Goal: Communication & Community: Participate in discussion

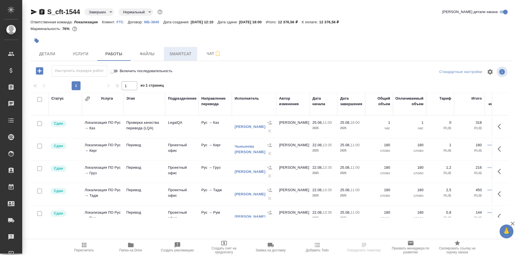
click at [173, 59] on button "Smartcat" at bounding box center [180, 54] width 33 height 14
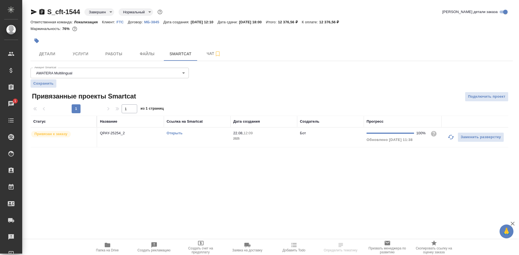
click at [177, 132] on link "Открыть" at bounding box center [175, 133] width 16 height 4
click at [173, 134] on link "Открыть" at bounding box center [175, 133] width 16 height 4
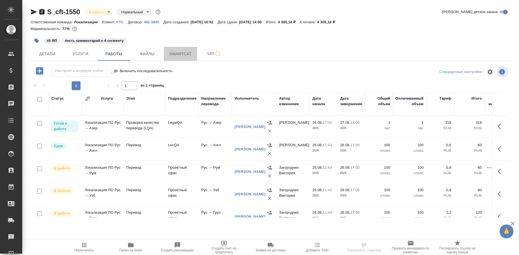
click at [181, 56] on span "Smartcat" at bounding box center [180, 54] width 27 height 7
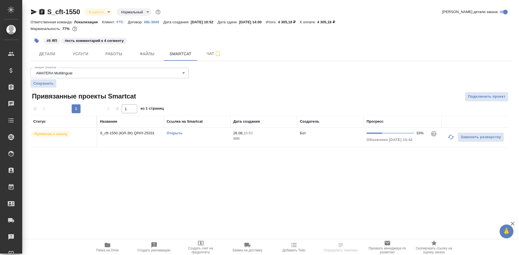
click at [174, 132] on link "Открыть" at bounding box center [175, 133] width 16 height 4
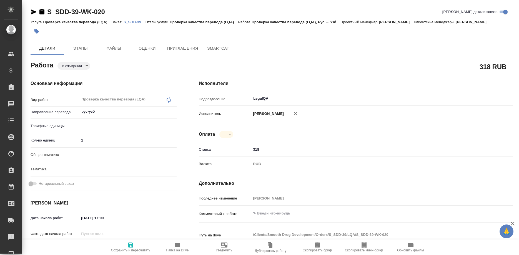
type textarea "x"
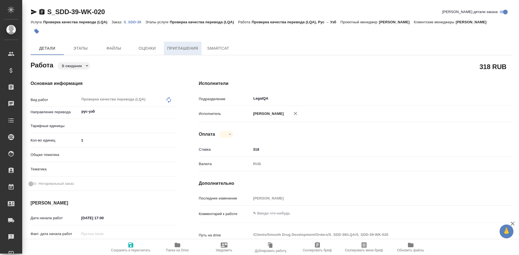
type textarea "x"
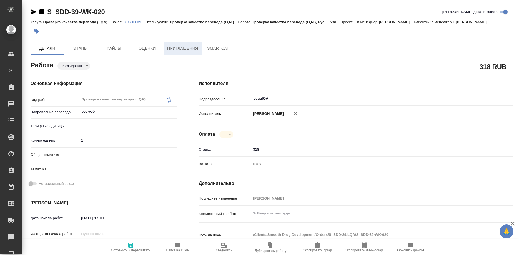
type textarea "x"
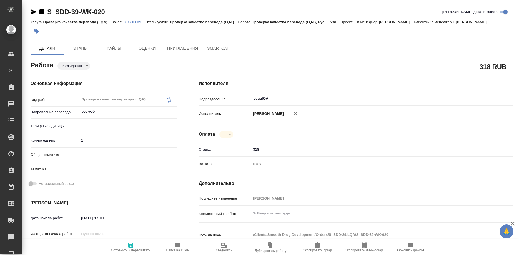
type textarea "x"
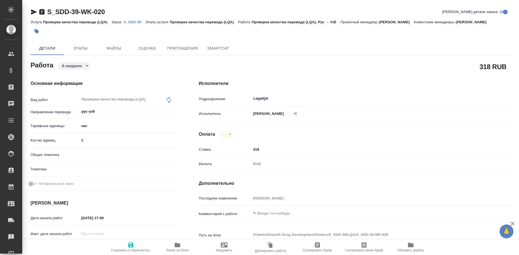
type textarea "x"
click at [133, 22] on p "S_SDD-39" at bounding box center [134, 22] width 22 height 4
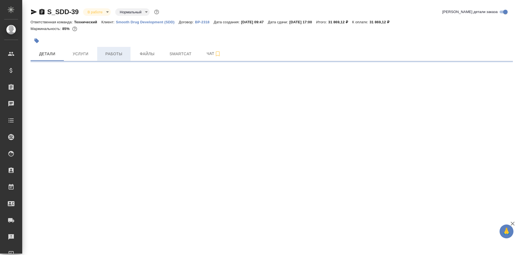
select select "RU"
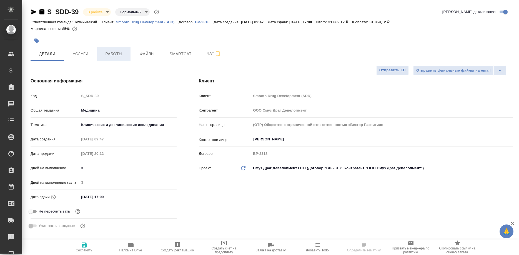
click at [111, 56] on span "Работы" at bounding box center [113, 54] width 27 height 7
type textarea "x"
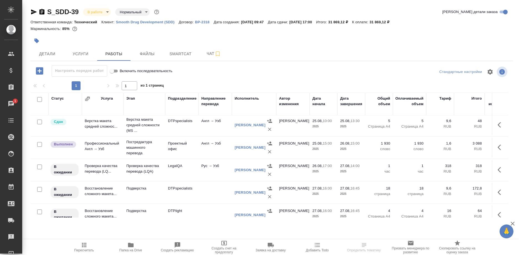
scroll to position [56, 0]
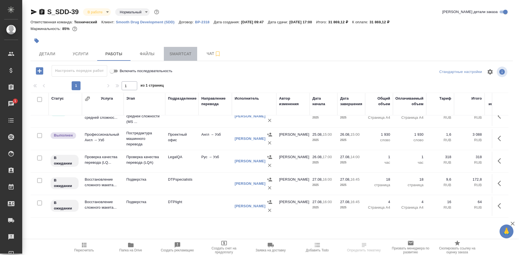
click at [178, 54] on span "Smartcat" at bounding box center [180, 54] width 27 height 7
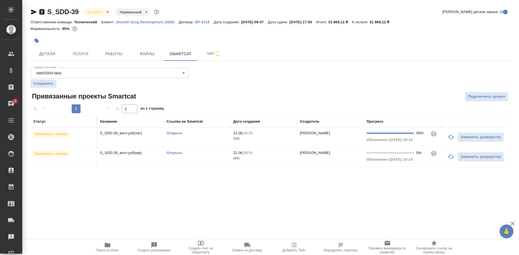
click at [173, 133] on link "Открыть" at bounding box center [175, 133] width 16 height 4
click at [109, 246] on icon "button" at bounding box center [108, 245] width 6 height 4
click at [112, 251] on span "Папка на Drive" at bounding box center [107, 250] width 23 height 4
click at [206, 56] on span "Чат" at bounding box center [213, 53] width 27 height 7
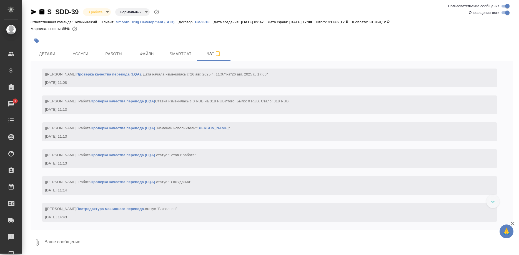
scroll to position [3420, 0]
click at [219, 241] on textarea at bounding box center [278, 242] width 469 height 19
type textarea "Ә"
type textarea """
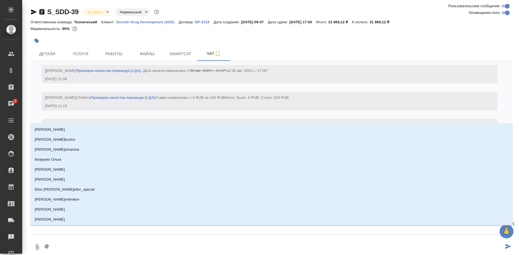
type textarea "@p"
type input "p"
type textarea "@pf"
type input "pf"
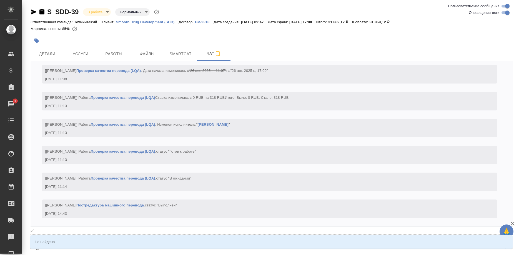
type textarea "@pf,"
type input "pf,"
type textarea "@p"
type input "p"
type textarea "@"
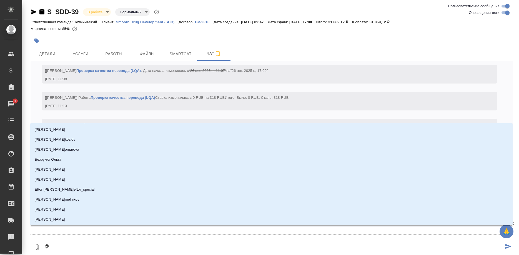
type textarea "@з"
type input "з"
type textarea "@забор"
type input "забор"
type textarea "@заборо"
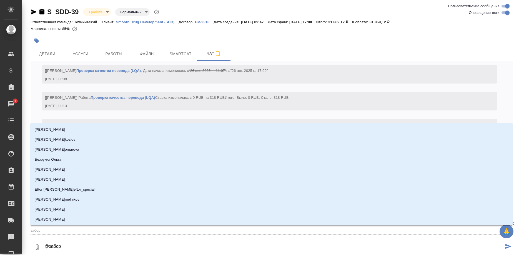
type input "заборо"
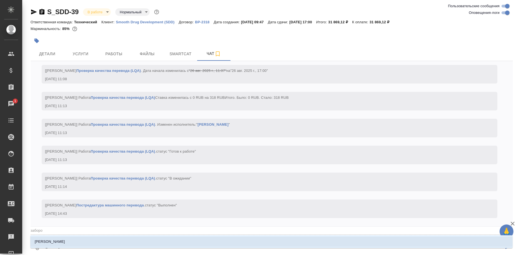
click at [123, 242] on li "Заборова [PERSON_NAME]" at bounding box center [271, 242] width 482 height 10
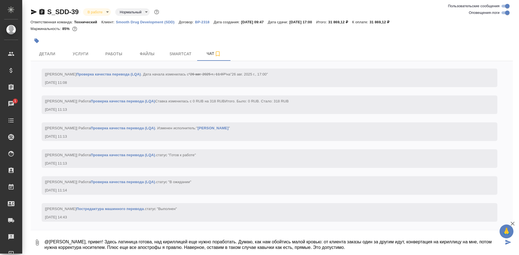
drag, startPoint x: 129, startPoint y: 248, endPoint x: 181, endPoint y: 247, distance: 51.9
click at [181, 247] on textarea "@Заборова Александра, привет! Здесь латиница готова, над кириллицей еще нужно п…" at bounding box center [274, 242] width 460 height 19
click at [412, 242] on textarea "@Заборова Александра, привет! Здесь латиница готова, над кириллицей еще нужно п…" at bounding box center [274, 242] width 460 height 19
paste textarea "се апострофы я правлю"
click at [468, 242] on textarea "@Заборова Александра, привет! Здесь латиница готова, над кириллицей еще нужно п…" at bounding box center [274, 242] width 460 height 19
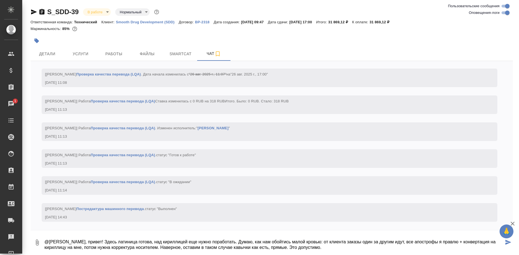
click at [445, 242] on textarea "@Заборова Александра, привет! Здесь латиница готова, над кириллицей еще нужно п…" at bounding box center [274, 242] width 460 height 19
paste textarea "все апострофы я правлю"
paste textarea "https://drive.awatera.com/s/Qzt5p2DSf2sbf92"
type textarea "@Заборова Александра, привет! Здесь латиница готова, над кириллицей еще нужно п…"
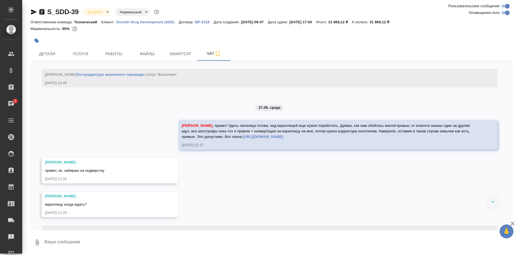
scroll to position [3573, 0]
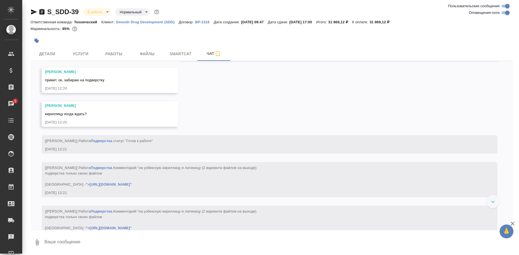
click at [249, 239] on textarea at bounding box center [278, 242] width 469 height 19
type textarea "Z"
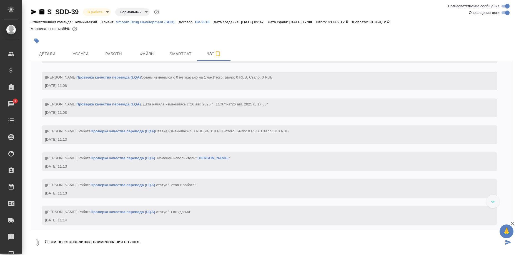
scroll to position [3460, 0]
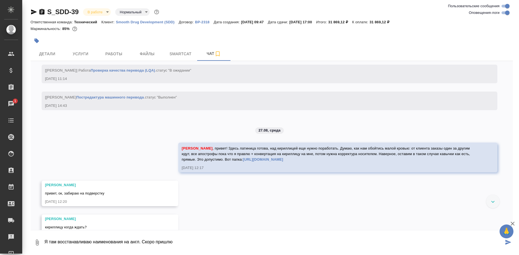
type textarea "Я там восстанавливаю наименования на англ. Скоро пришлю"
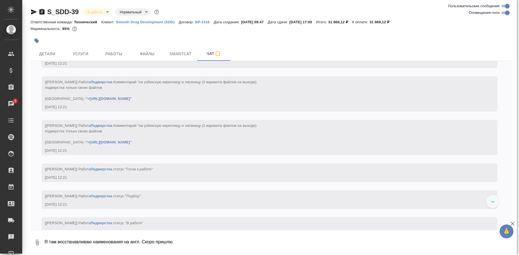
scroll to position [3772, 0]
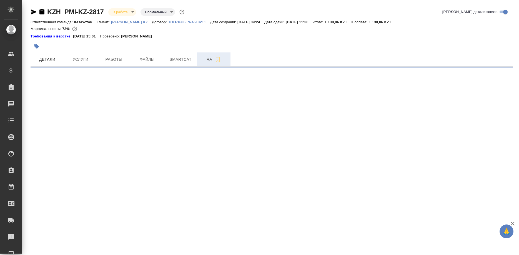
select select "RU"
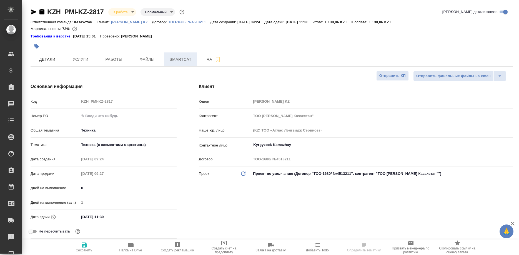
type textarea "x"
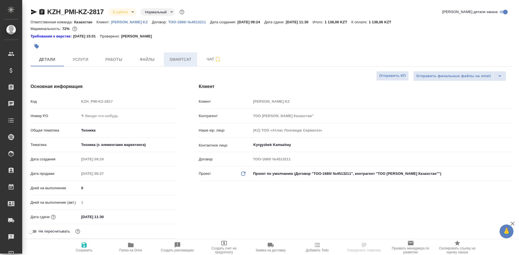
type textarea "x"
click at [173, 63] on button "Smartcat" at bounding box center [180, 59] width 33 height 14
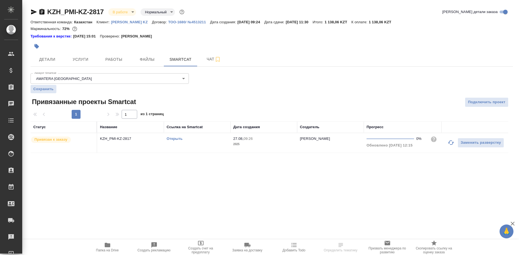
click at [172, 139] on link "Открыть" at bounding box center [175, 139] width 16 height 4
click at [120, 60] on span "Работы" at bounding box center [113, 59] width 27 height 7
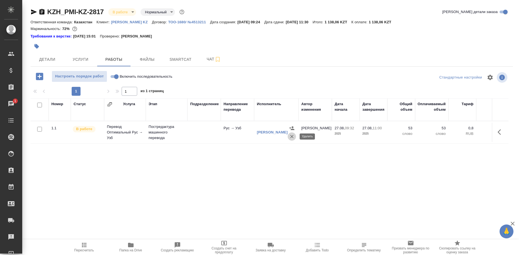
click at [289, 135] on icon "button" at bounding box center [292, 137] width 6 height 6
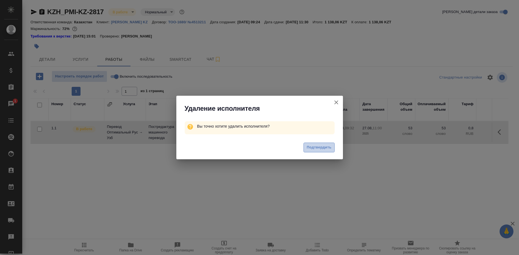
click at [313, 149] on span "Подтвердить" at bounding box center [318, 147] width 25 height 6
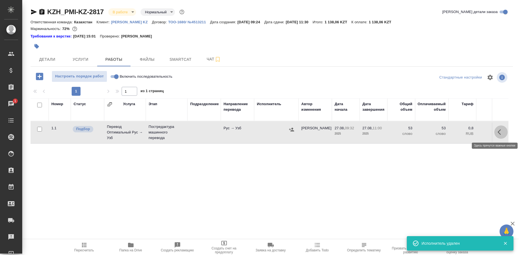
click at [496, 132] on button "button" at bounding box center [500, 131] width 13 height 13
click at [459, 132] on icon "button" at bounding box center [459, 132] width 5 height 5
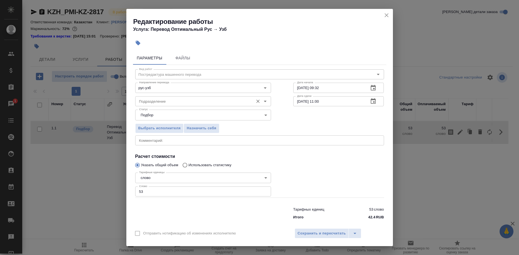
click at [220, 105] on input "Подразделение" at bounding box center [194, 101] width 114 height 7
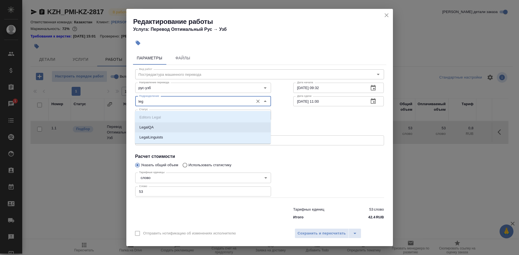
click at [140, 125] on p "LegalQA" at bounding box center [146, 128] width 14 height 6
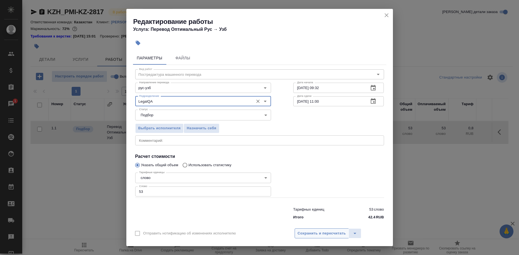
type input "LegalQA"
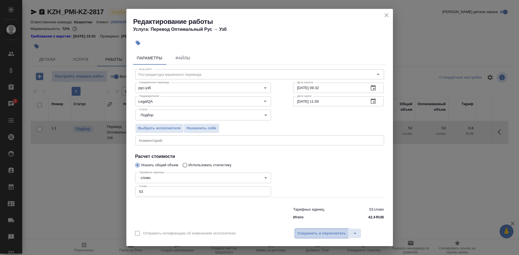
click at [300, 232] on span "Сохранить и пересчитать" at bounding box center [321, 233] width 48 height 6
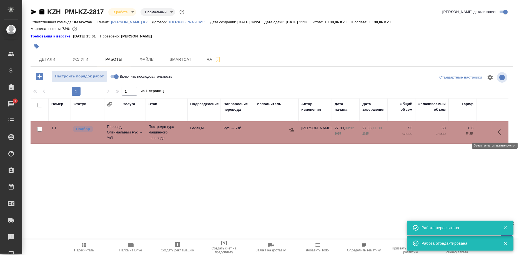
click at [498, 133] on icon "button" at bounding box center [498, 132] width 3 height 6
click at [458, 134] on icon "button" at bounding box center [459, 132] width 5 height 5
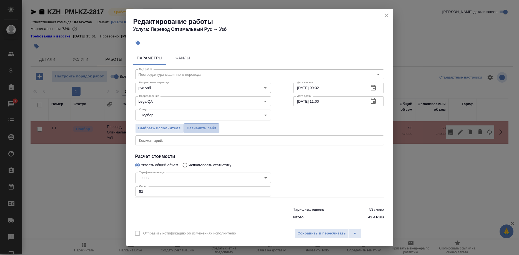
click at [211, 130] on span "Назначить себя" at bounding box center [200, 128] width 29 height 6
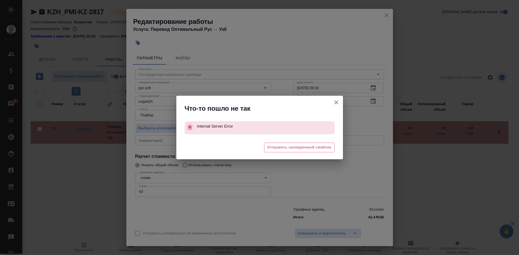
click at [328, 100] on div "Что-то пошло не так" at bounding box center [259, 107] width 167 height 23
click at [331, 103] on button "Отправить нотификацию об изменениях исполнителю" at bounding box center [335, 102] width 13 height 13
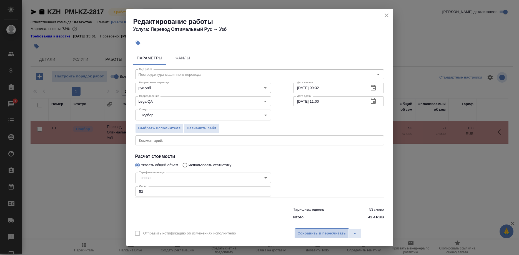
click at [310, 230] on span "Сохранить и пересчитать" at bounding box center [321, 233] width 48 height 6
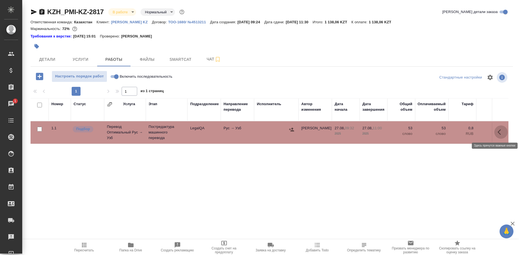
click at [495, 132] on button "button" at bounding box center [500, 131] width 13 height 13
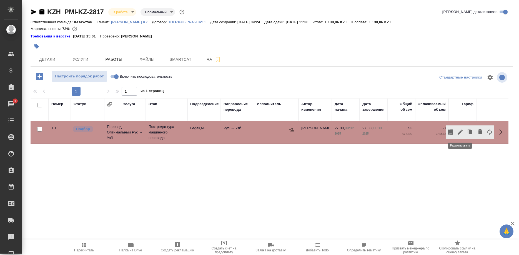
click at [458, 133] on icon "button" at bounding box center [459, 132] width 5 height 5
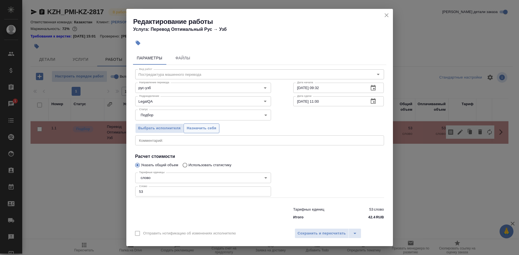
click at [196, 130] on span "Назначить себя" at bounding box center [200, 128] width 29 height 6
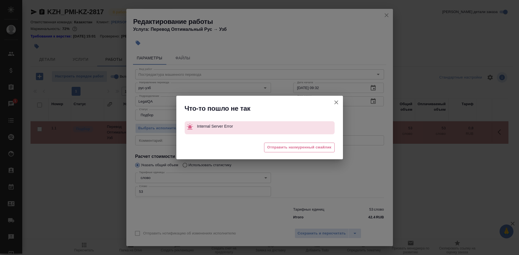
click at [332, 102] on button "Отправить нотификацию об изменениях исполнителю" at bounding box center [335, 102] width 13 height 13
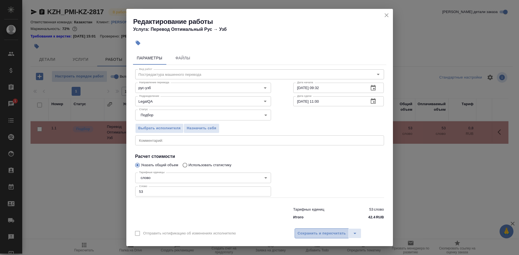
click at [321, 230] on span "Сохранить и пересчитать" at bounding box center [321, 233] width 48 height 6
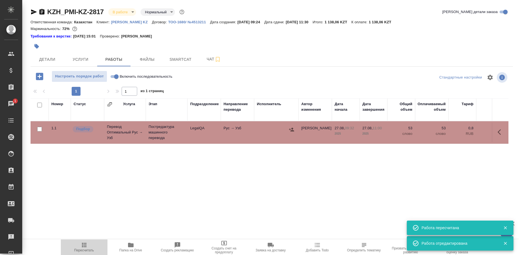
click at [83, 248] on span "Пересчитать" at bounding box center [84, 250] width 20 height 4
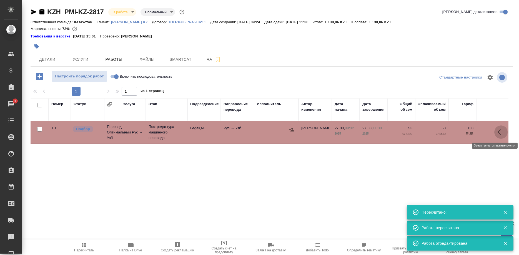
click at [495, 133] on button "button" at bounding box center [500, 131] width 13 height 13
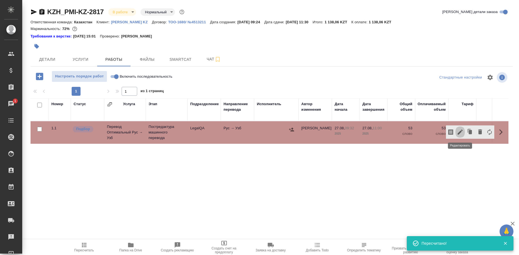
click at [458, 133] on icon "button" at bounding box center [460, 132] width 7 height 7
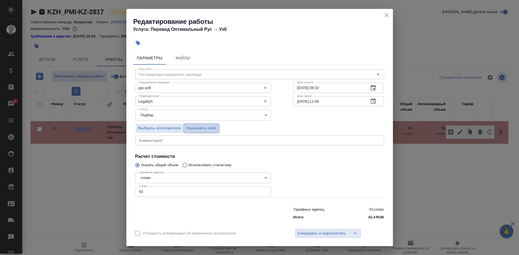
click at [208, 131] on span "Назначить себя" at bounding box center [200, 128] width 29 height 6
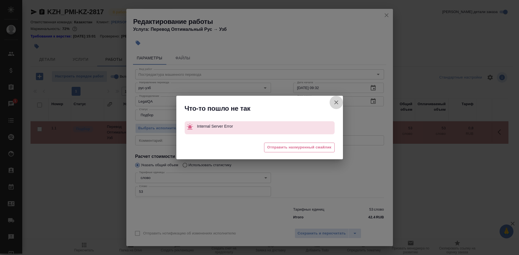
click at [332, 103] on button "Отправить нотификацию об изменениях исполнителю" at bounding box center [335, 102] width 13 height 13
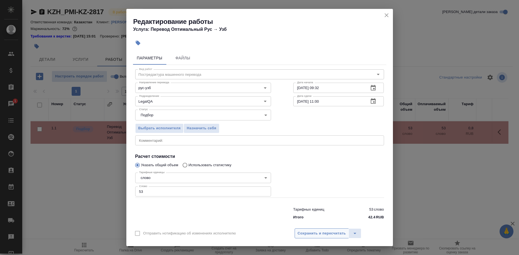
click at [297, 229] on button "Сохранить и пересчитать" at bounding box center [321, 233] width 54 height 10
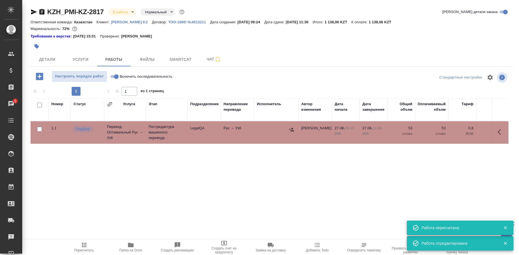
click at [78, 249] on span "Пересчитать" at bounding box center [84, 250] width 20 height 4
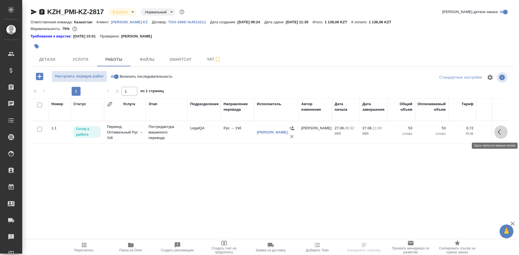
click at [497, 130] on icon "button" at bounding box center [500, 132] width 7 height 7
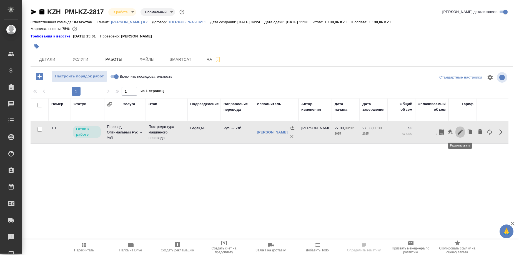
click at [460, 133] on icon "button" at bounding box center [459, 132] width 5 height 5
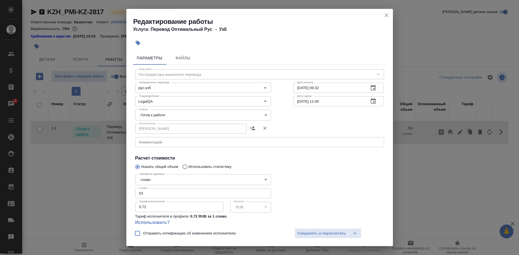
click at [207, 115] on body "🙏 .cls-1 fill:#fff; AWATERA Shirina Sabina Клиенты Спецификации Заказы 1 Чаты T…" at bounding box center [259, 127] width 519 height 255
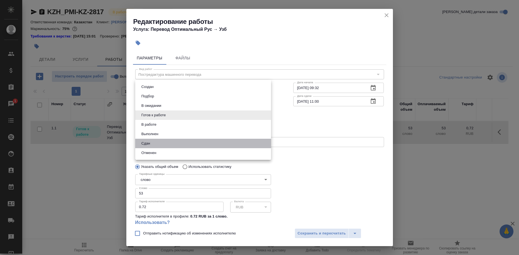
click at [164, 139] on li "Сдан" at bounding box center [203, 143] width 136 height 9
type input "closed"
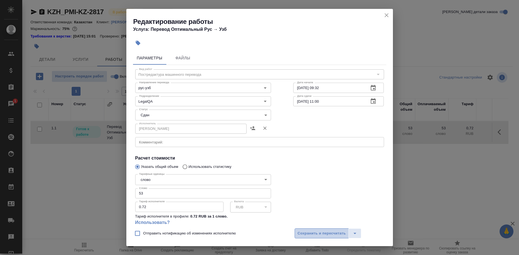
click at [324, 233] on span "Сохранить и пересчитать" at bounding box center [321, 233] width 48 height 6
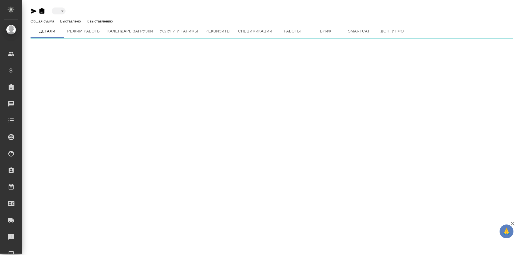
type input "active"
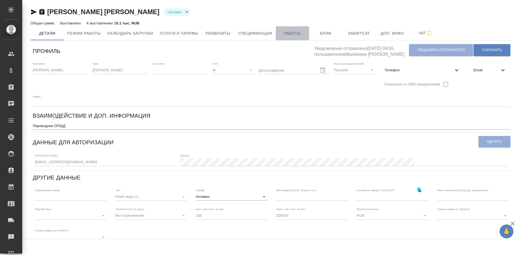
click at [292, 34] on span "Работы" at bounding box center [292, 33] width 27 height 7
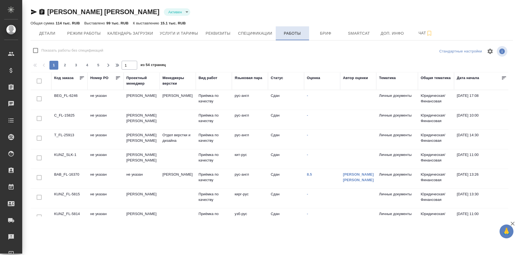
checkbox input "false"
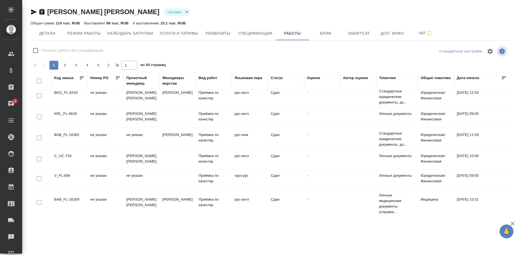
scroll to position [391, 0]
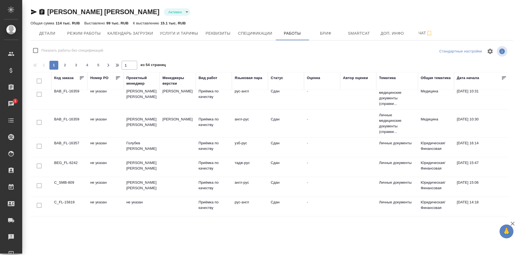
click at [93, 69] on div "1 2 3 4 5" at bounding box center [76, 65] width 56 height 9
click at [95, 64] on span "5" at bounding box center [98, 65] width 9 height 6
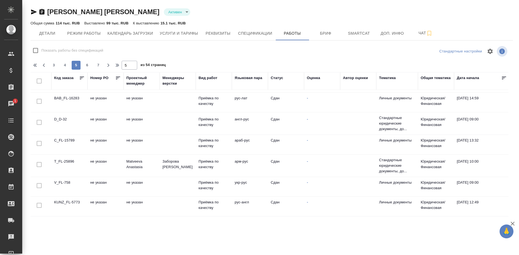
scroll to position [389, 0]
click at [96, 67] on span "7" at bounding box center [98, 65] width 9 height 6
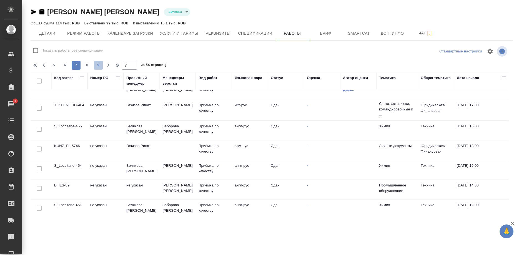
click at [96, 65] on span "9" at bounding box center [98, 65] width 9 height 6
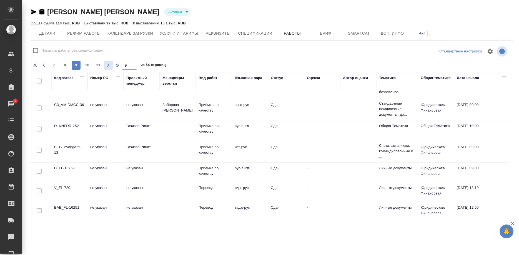
click at [112, 65] on span "button" at bounding box center [108, 65] width 9 height 7
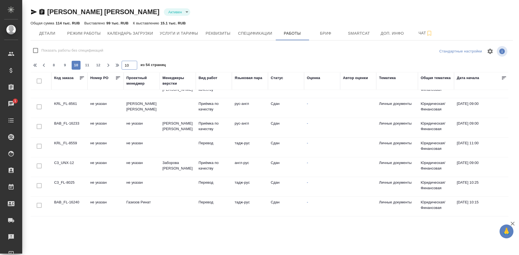
scroll to position [386, 0]
drag, startPoint x: 122, startPoint y: 67, endPoint x: 115, endPoint y: 68, distance: 7.0
click at [122, 68] on input "10" at bounding box center [130, 65] width 16 height 9
click at [126, 64] on input "10" at bounding box center [130, 65] width 16 height 9
type input "54"
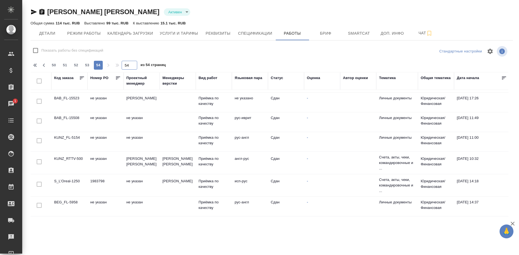
scroll to position [262, 0]
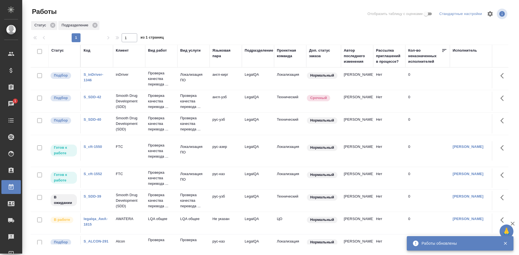
scroll to position [49, 0]
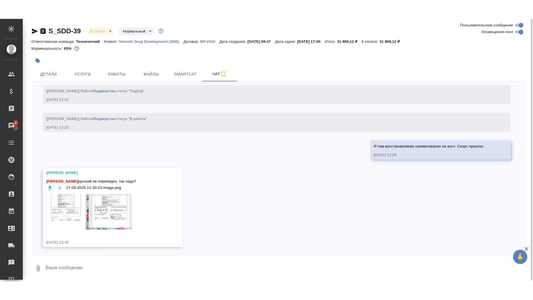
scroll to position [3857, 0]
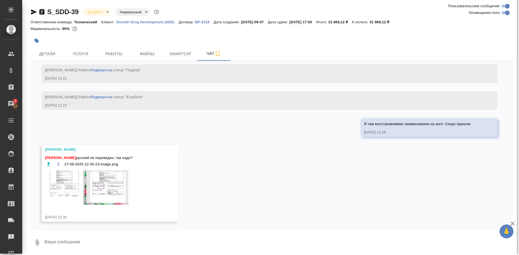
click at [105, 190] on img at bounding box center [86, 187] width 83 height 34
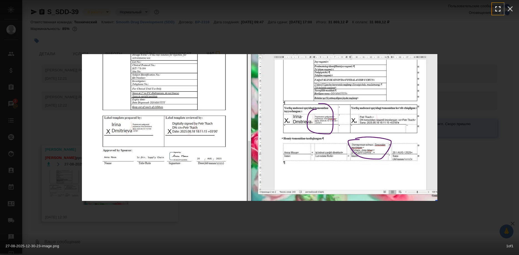
click at [503, 9] on button "button" at bounding box center [497, 9] width 12 height 12
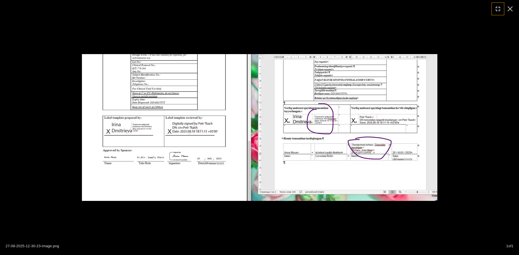
scroll to position [3824, 0]
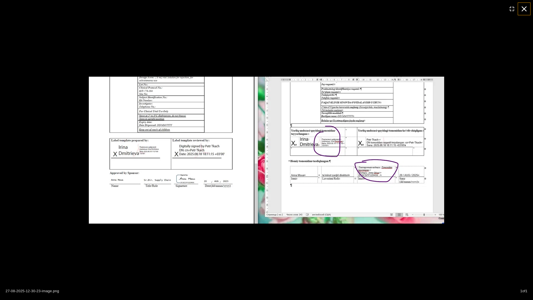
click at [518, 8] on icon "button" at bounding box center [524, 8] width 9 height 9
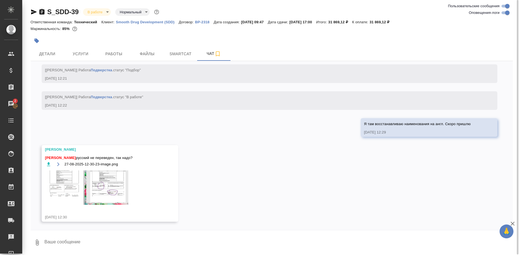
scroll to position [3857, 0]
click at [51, 49] on button "Детали" at bounding box center [47, 54] width 33 height 14
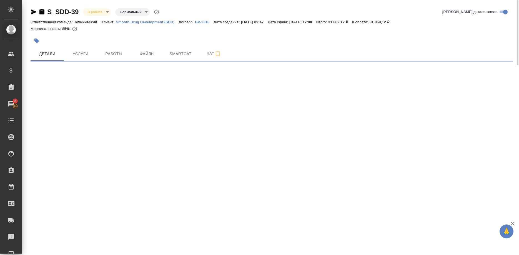
select select "RU"
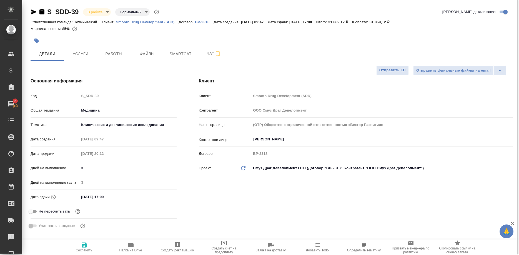
type textarea "x"
type input "[PERSON_NAME]"
type input "Павлова Антонина a.pavlova"
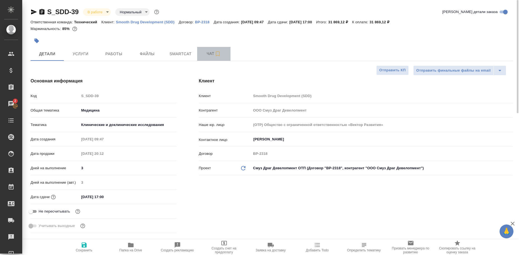
click at [203, 56] on span "Чат" at bounding box center [213, 53] width 27 height 7
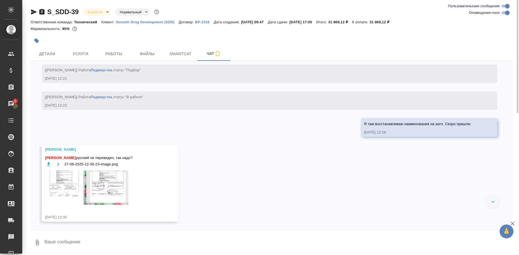
click at [121, 245] on textarea at bounding box center [278, 242] width 469 height 19
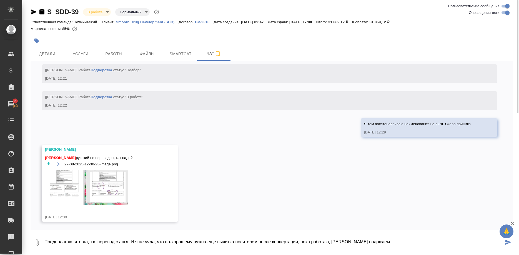
type textarea "Предполагаю, что да, т.к. перевод с англ. И я не учла, что по-хорошему нужна ещ…"
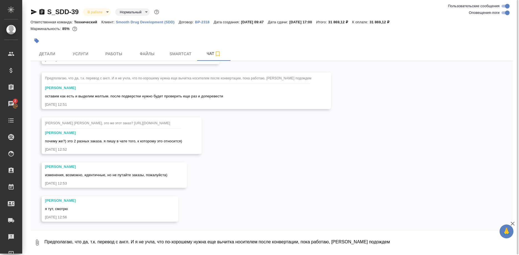
scroll to position [4648, 0]
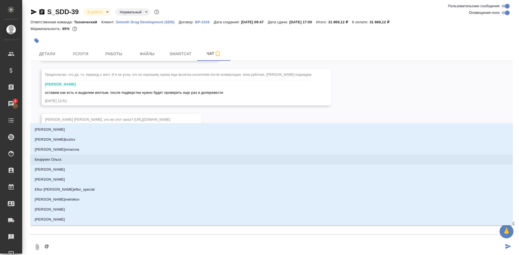
type textarea "@г"
type input "г"
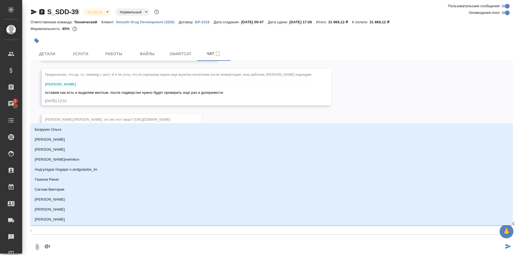
type textarea "@го"
type input "го"
type textarea "@гор"
type input "гор"
type textarea "@горш"
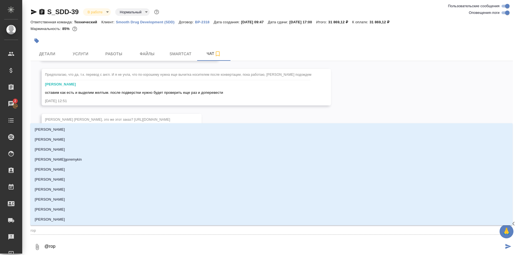
type input "горш"
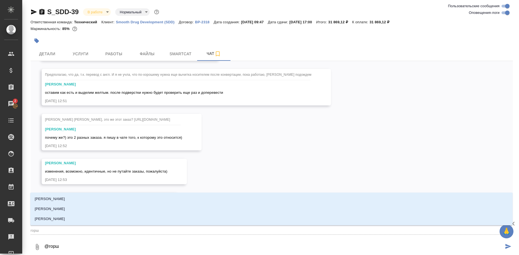
type textarea "@горшк"
type input "горшк"
type textarea "@горшко"
type input "горшко"
type textarea "@горшков"
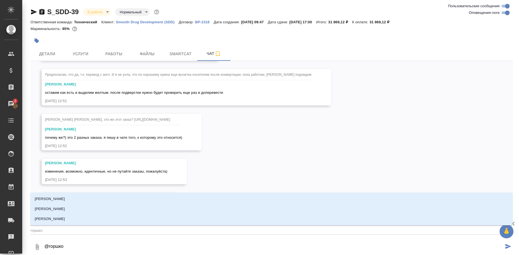
type input "горшков"
type textarea "@горшкова"
type input "горшкова"
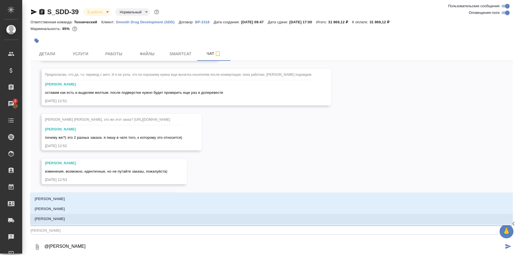
click at [65, 216] on p "[PERSON_NAME]" at bounding box center [50, 219] width 30 height 6
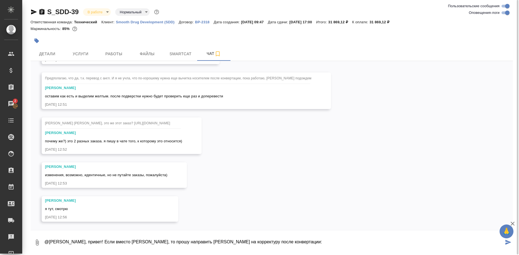
paste textarea "[URL][DOMAIN_NAME]"
type textarea "@[PERSON_NAME], привет! Если вместо [PERSON_NAME], то прошу направить [PERSON_N…"
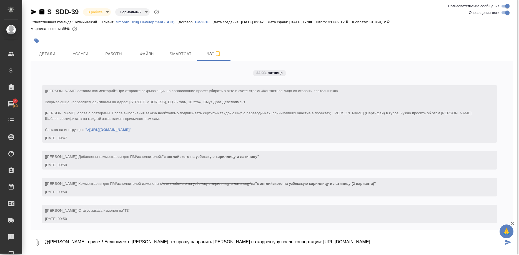
scroll to position [4648, 0]
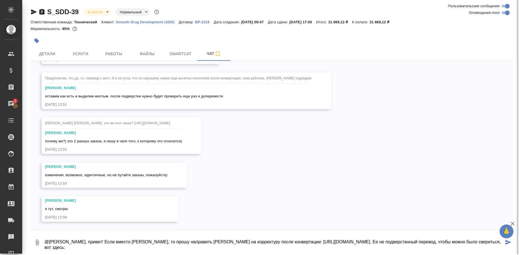
paste textarea "[URL][DOMAIN_NAME]"
drag, startPoint x: 398, startPoint y: 241, endPoint x: 397, endPoint y: 247, distance: 5.6
click at [398, 242] on textarea "@[PERSON_NAME], привет! Если вместо [PERSON_NAME], то прошу направить [PERSON_N…" at bounding box center [274, 242] width 460 height 19
type textarea "@[PERSON_NAME], привет! Если вместо [PERSON_NAME], то прошу направить [PERSON_N…"
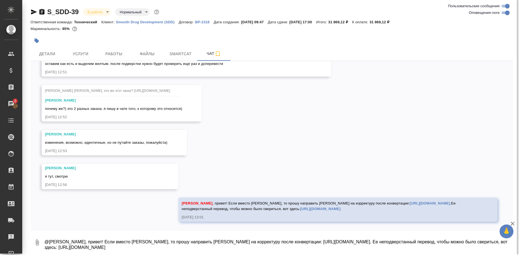
scroll to position [4681, 0]
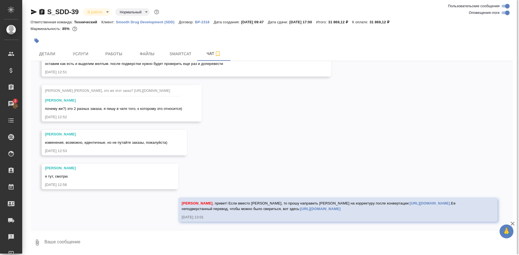
click at [413, 204] on link "[URL][DOMAIN_NAME]." at bounding box center [429, 203] width 41 height 4
click at [322, 208] on link "[URL][DOMAIN_NAME]" at bounding box center [320, 209] width 40 height 4
click at [409, 202] on link "[URL][DOMAIN_NAME]." at bounding box center [429, 203] width 41 height 4
click at [177, 239] on textarea at bounding box center [278, 242] width 469 height 19
paste textarea "[URL][DOMAIN_NAME]"
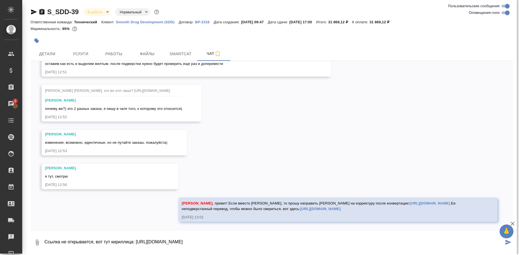
paste textarea "[URL][DOMAIN_NAME]"
drag, startPoint x: 395, startPoint y: 244, endPoint x: 92, endPoint y: 243, distance: 302.5
click at [92, 243] on textarea "Ссылка не открывается, вот тут кириллица: [URL][DOMAIN_NAME][DOMAIN_NAME]" at bounding box center [274, 242] width 460 height 19
type textarea "Ссылка открывается?"
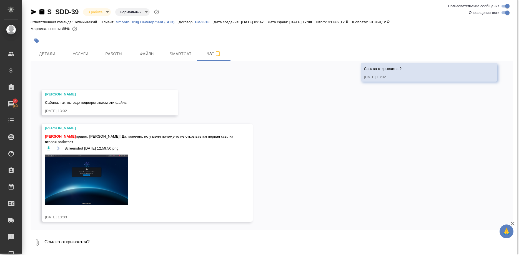
scroll to position [4848, 0]
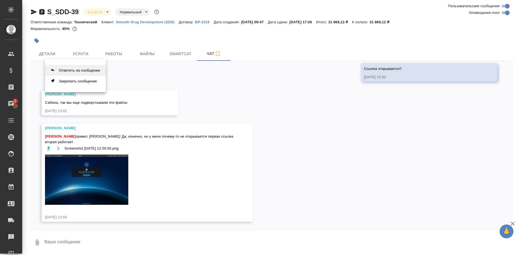
click at [83, 69] on button "Ответить на сообщение" at bounding box center [75, 70] width 61 height 11
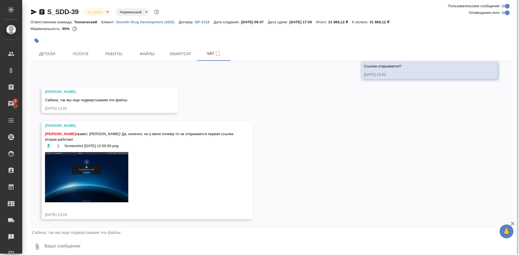
click at [70, 245] on textarea at bounding box center [278, 246] width 469 height 19
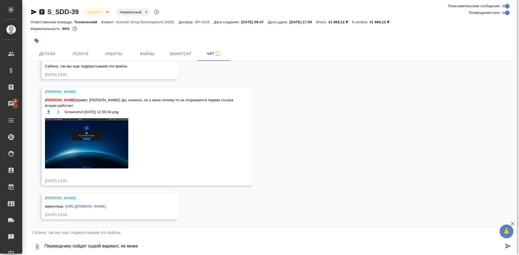
scroll to position [4885, 0]
type textarea "Переводчику пойдет сырой вариант, не можем же ждать, пока вы закончите"
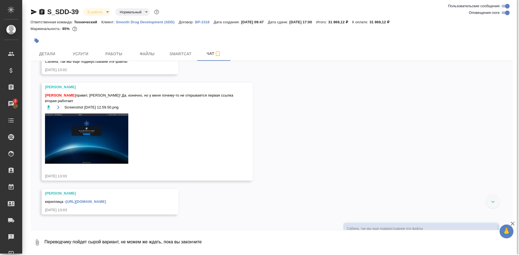
scroll to position [4807, 0]
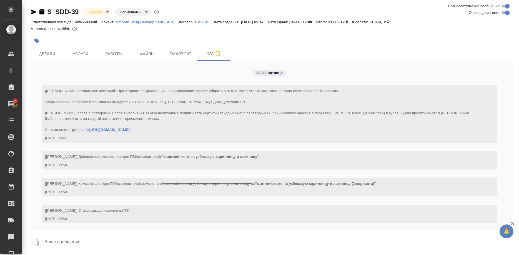
scroll to position [4920, 0]
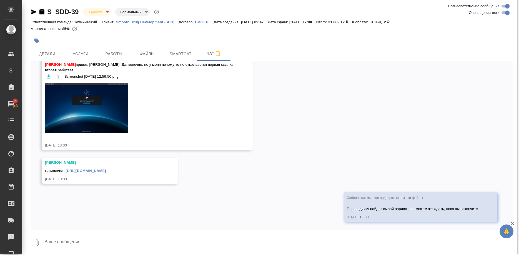
click at [106, 169] on link "[URL][DOMAIN_NAME]" at bounding box center [85, 171] width 40 height 4
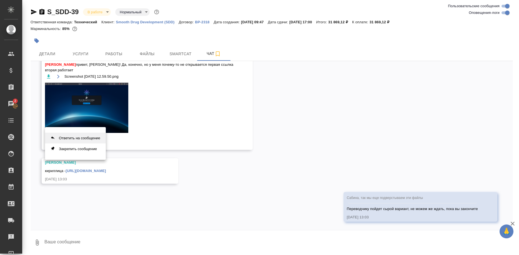
click at [84, 139] on button "Ответить на сообщение" at bounding box center [75, 138] width 61 height 11
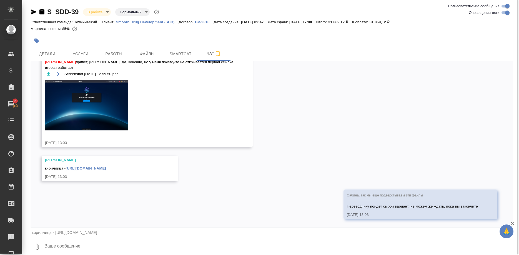
click at [74, 246] on textarea at bounding box center [278, 246] width 469 height 19
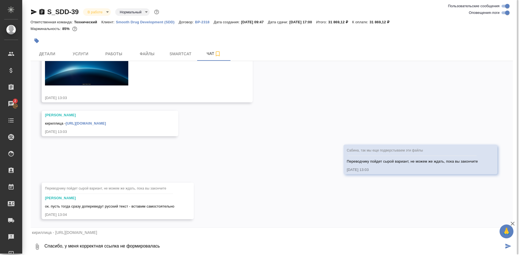
type textarea "Спасибо, у меня корректная ссылка не формировалась"
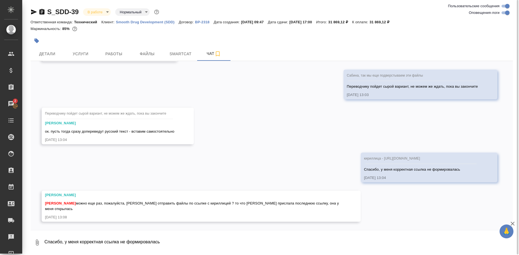
scroll to position [5037, 0]
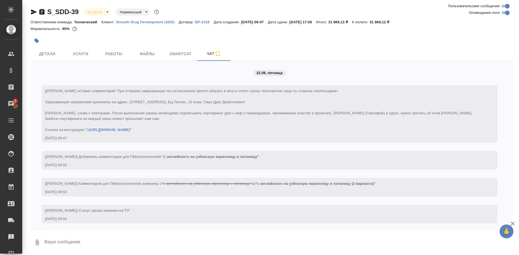
scroll to position [5037, 0]
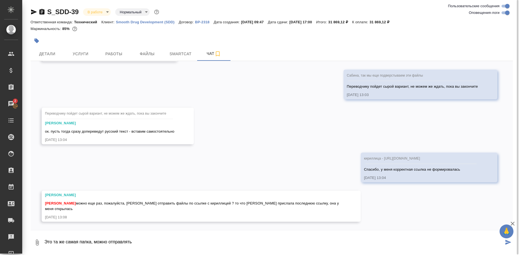
type textarea "Это та же самая папка, можно отправлять"
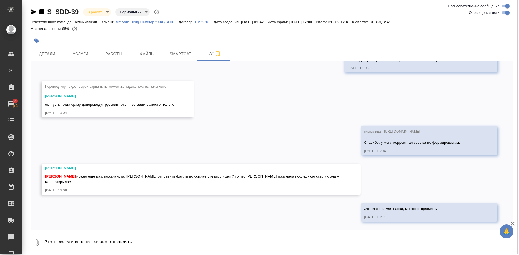
scroll to position [5064, 0]
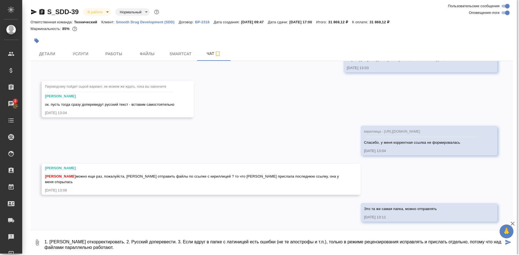
type textarea "1. [PERSON_NAME] откорректировать. 2. Русский доперевести. 3. Если вдруг в папк…"
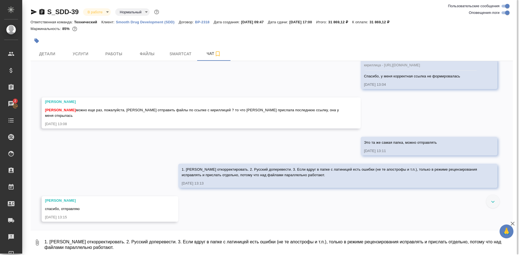
scroll to position [5117, 0]
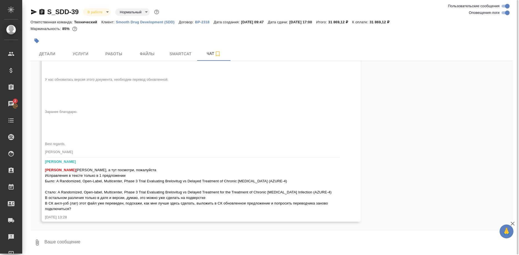
scroll to position [5380, 0]
type textarea "Давай загрузим, я посмотрю, много ли там не подставится. Может, доделаю быстро"
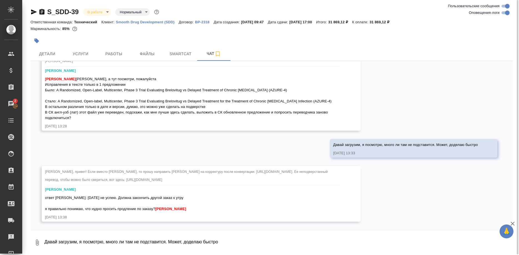
scroll to position [5471, 0]
type textarea "С"
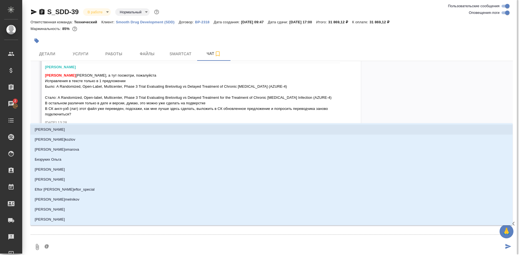
click at [386, 98] on div "22.08, пятница [Усманова Ольга] Клиент оставил комментарий: ">https://drive.awa…" at bounding box center [272, 143] width 482 height 165
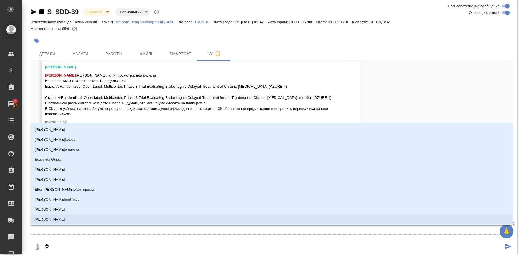
click at [125, 244] on textarea "@" at bounding box center [274, 247] width 460 height 19
type textarea "@о"
type input "о"
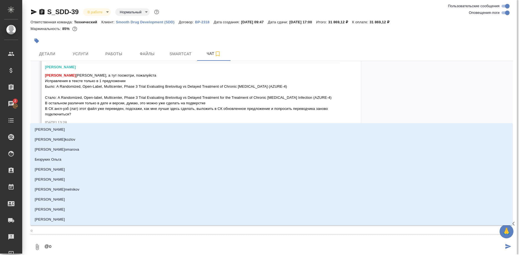
type textarea "@ол"
type input "ол"
type textarea "@оль"
type input "оль"
type textarea "@ольг"
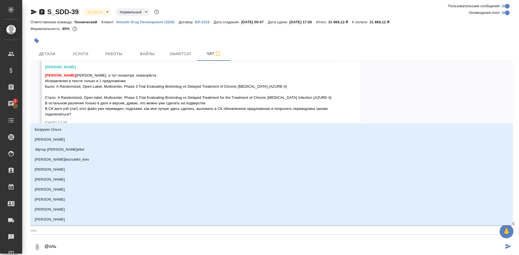
type input "ольг"
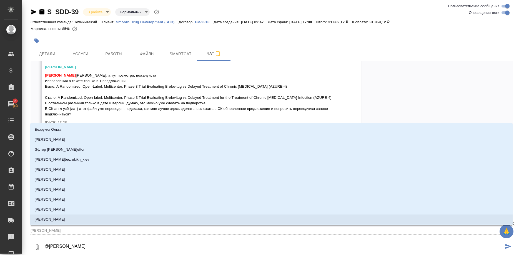
type textarea "@ольга"
type input "ольга"
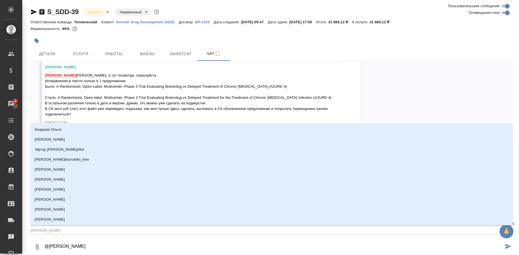
type textarea "@ольга"
type input "ольга"
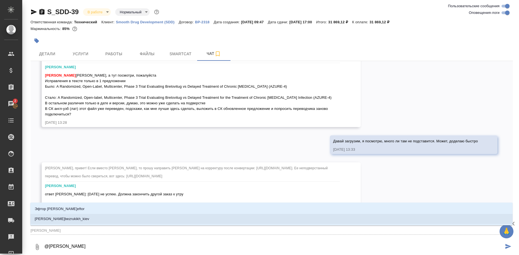
type textarea "@ольга у"
type input "ольга у"
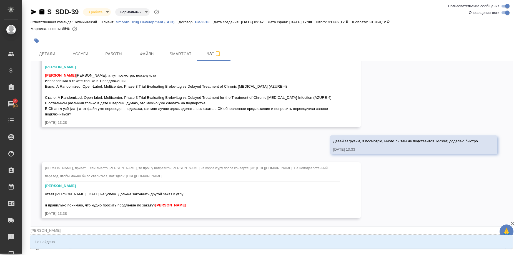
type textarea "@ольга ус"
type input "ольга ус"
type textarea "@ольга у"
type input "ольга у"
type textarea "@ольга"
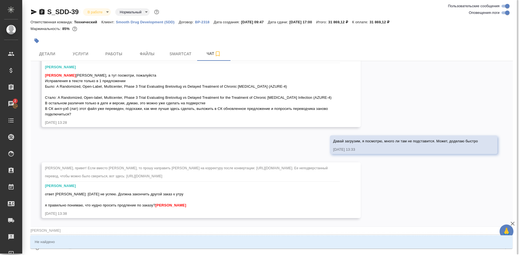
type input "ольга"
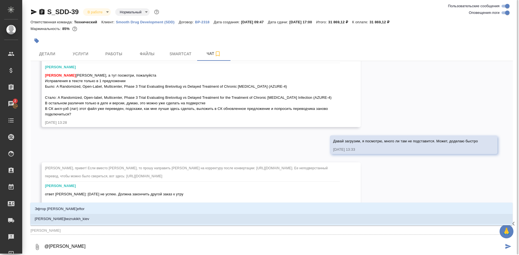
type textarea "@ольга"
type input "ольга"
type textarea "@ольг"
type input "ольг"
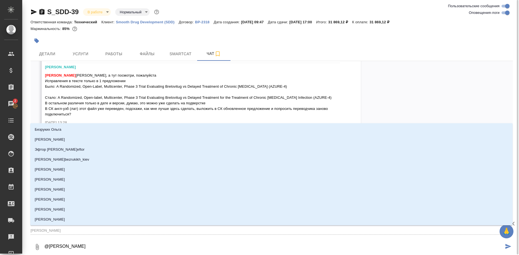
type textarea "@оль"
type input "оль"
type textarea "@ол"
type input "ол"
type textarea "@о"
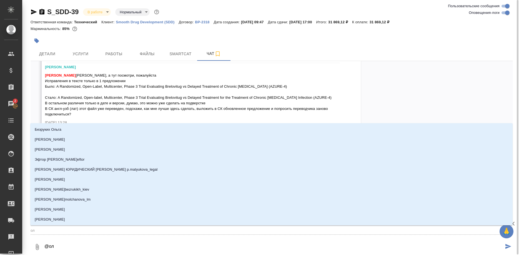
type input "о"
type textarea "@"
type textarea "@У"
type input "У"
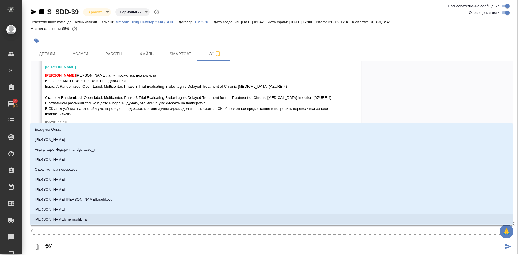
type textarea "@Ус"
type input "Ус"
type textarea "@Усм"
type input "Усм"
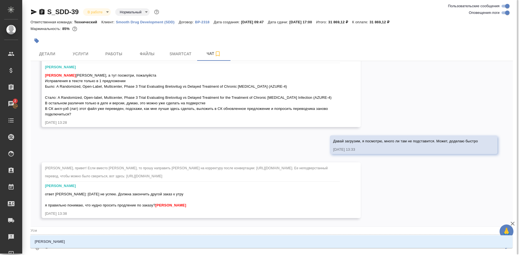
type textarea "@Усма"
type input "Усма"
type textarea "@Усман"
type input "Усман"
type textarea "@Усмано"
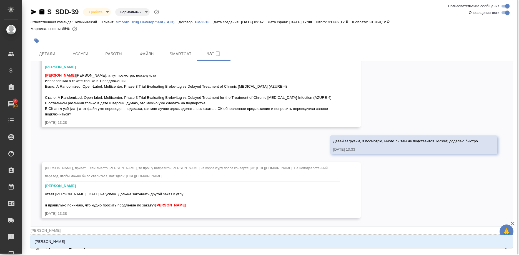
type input "Усмано"
type textarea "@Усманов"
type input "Усманов"
type textarea "@Усманова"
type input "Усманова"
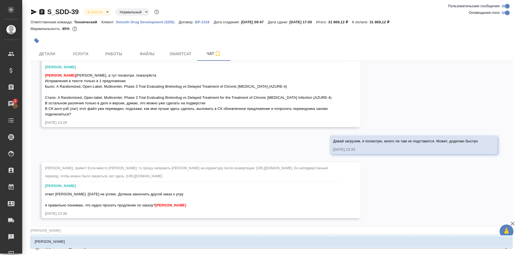
click at [49, 241] on p "[PERSON_NAME]" at bounding box center [50, 242] width 30 height 6
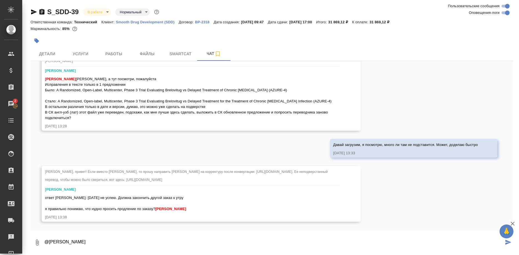
type textarea "@Усманова Ольга"
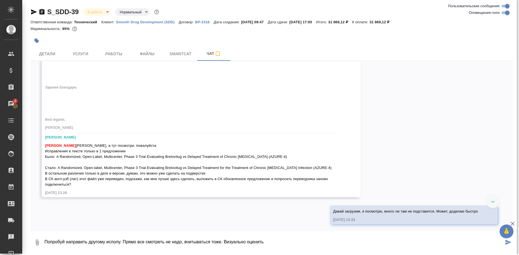
scroll to position [5443, 0]
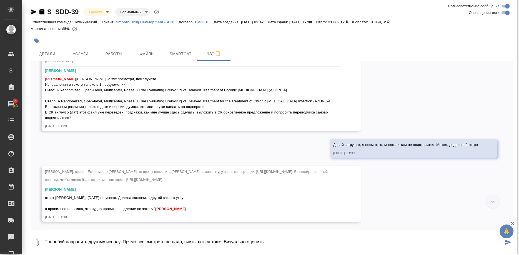
drag, startPoint x: 120, startPoint y: 242, endPoint x: 294, endPoint y: 244, distance: 173.5
click at [294, 244] on textarea "Попробуй направить другому исполу. Прямо все смотреть не надо, вчитываться тоже…" at bounding box center [274, 242] width 460 height 19
type textarea "Попробуй направить другому исполу. Абилгазы Акылбек, Сагиева Динара. Тут по сут…"
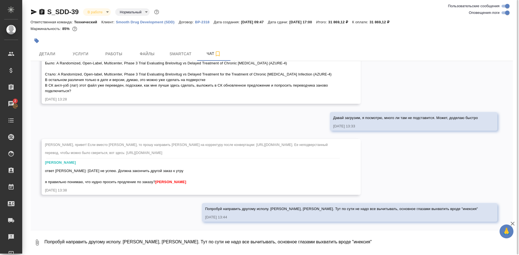
scroll to position [5498, 0]
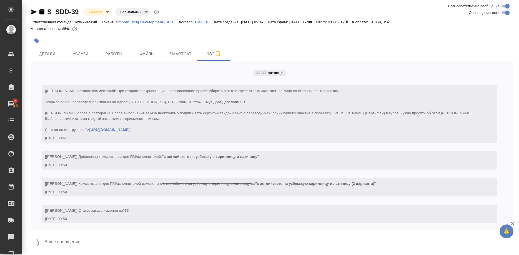
scroll to position [5498, 0]
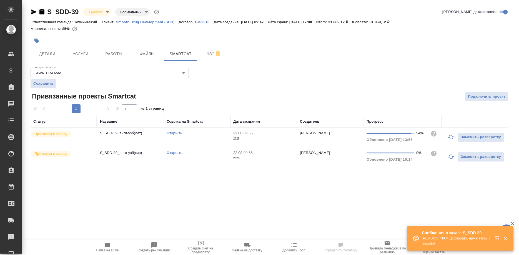
click at [491, 239] on div at bounding box center [501, 238] width 20 height 11
click at [492, 239] on button "button" at bounding box center [497, 239] width 13 height 13
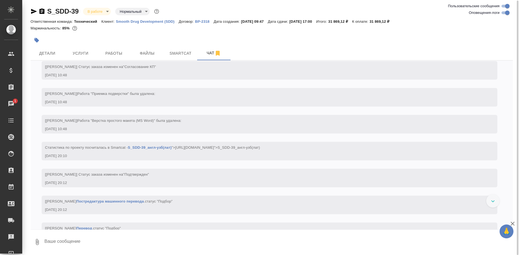
scroll to position [425, 0]
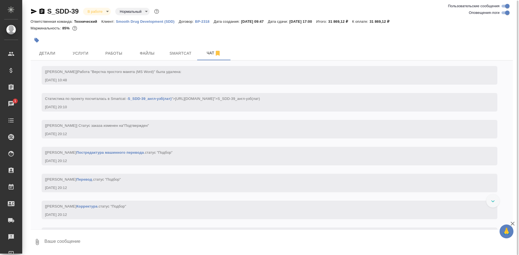
click at [487, 199] on div at bounding box center [492, 200] width 13 height 13
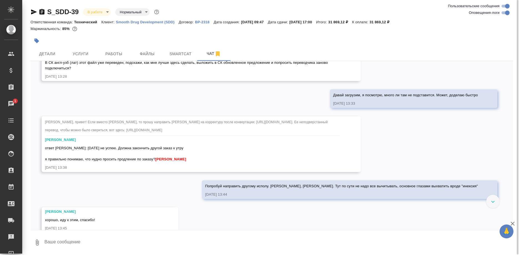
scroll to position [5446, 0]
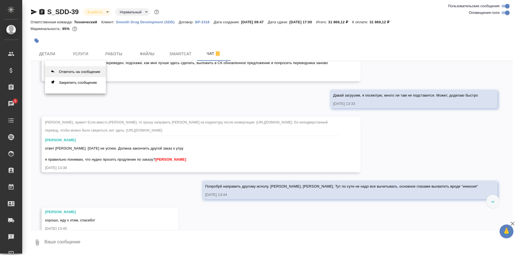
click at [94, 71] on button "Ответить на сообщение" at bounding box center [75, 71] width 61 height 11
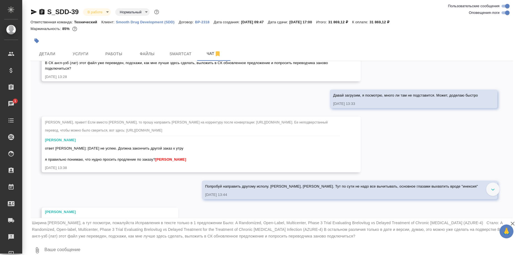
click at [57, 252] on textarea at bounding box center [278, 250] width 469 height 19
type textarea "D"
type textarea "Вот это предложение доперевела"
click at [511, 223] on icon "button" at bounding box center [512, 224] width 4 height 4
click at [113, 242] on textarea at bounding box center [278, 250] width 469 height 19
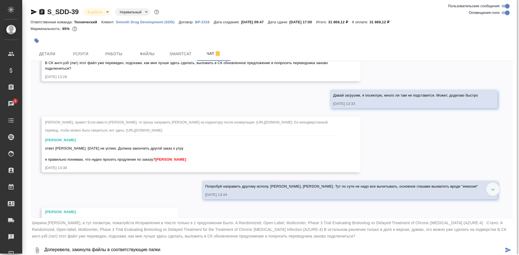
type textarea "Доперевела, закинула файлы в соответствующие папки"
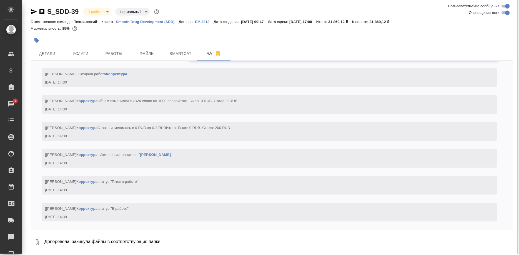
scroll to position [5706, 0]
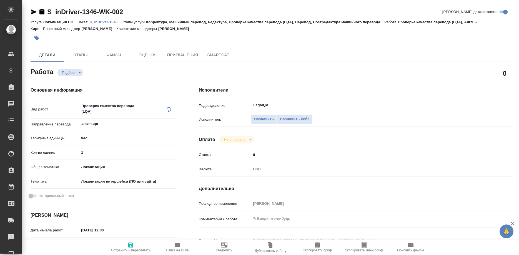
type textarea "x"
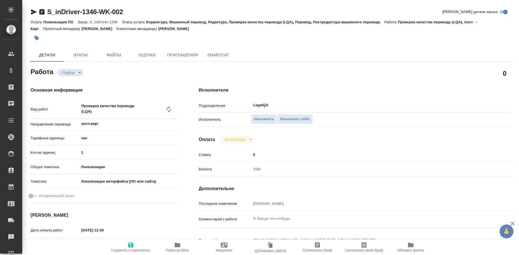
type textarea "x"
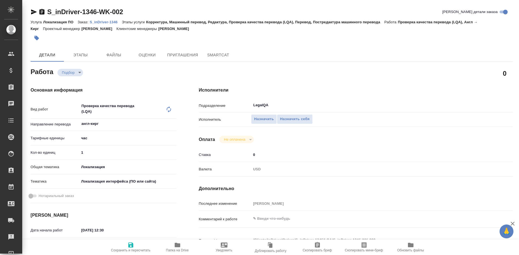
type textarea "x"
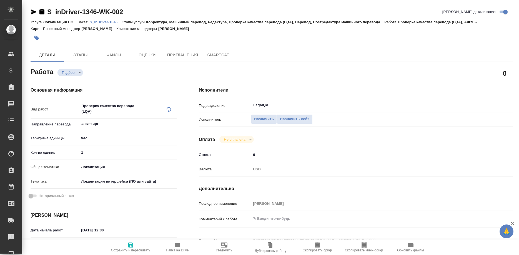
type textarea "x"
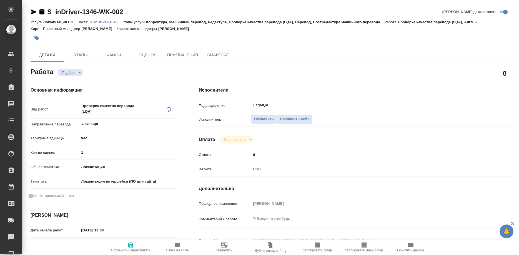
type textarea "x"
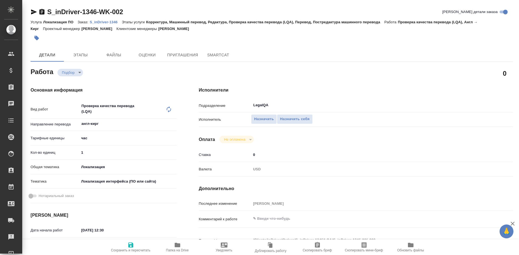
type textarea "x"
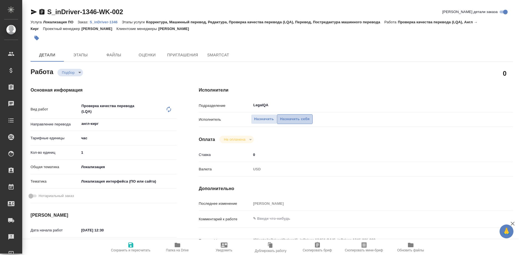
type textarea "x"
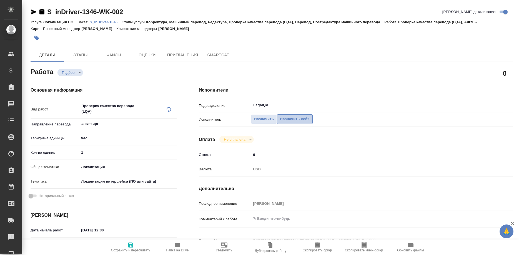
click at [300, 116] on span "Назначить себя" at bounding box center [294, 119] width 29 height 6
type textarea "x"
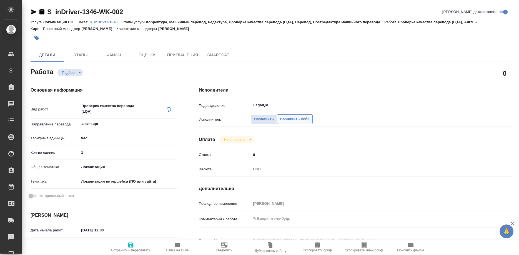
type textarea "x"
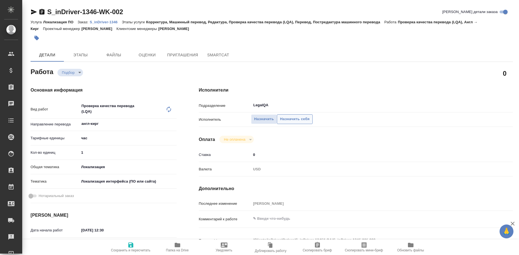
type textarea "x"
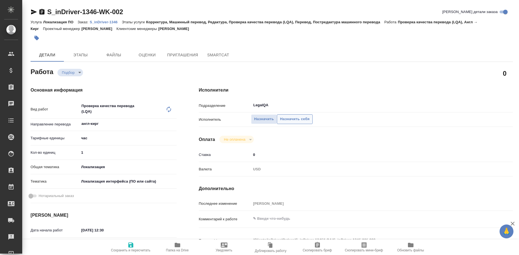
type textarea "x"
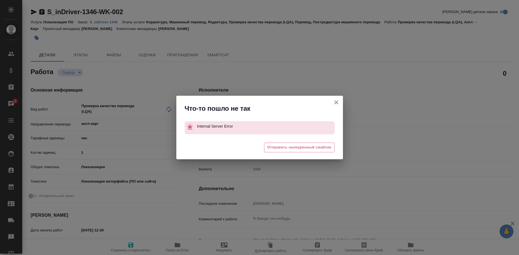
click at [332, 101] on button "[PERSON_NAME] детали заказа" at bounding box center [335, 102] width 13 height 13
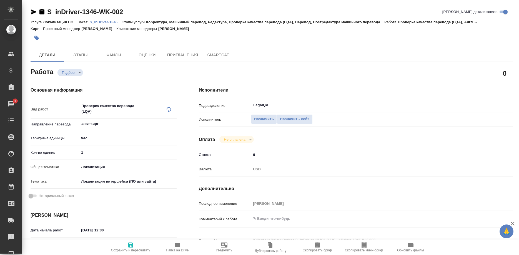
type textarea "x"
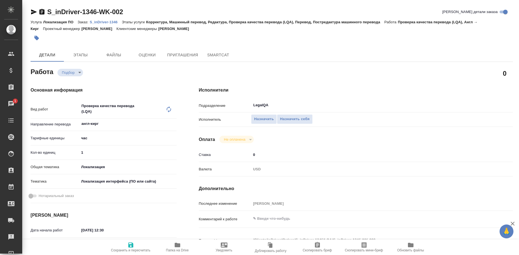
click at [130, 249] on span "Сохранить и пересчитать" at bounding box center [130, 250] width 39 height 4
type textarea "x"
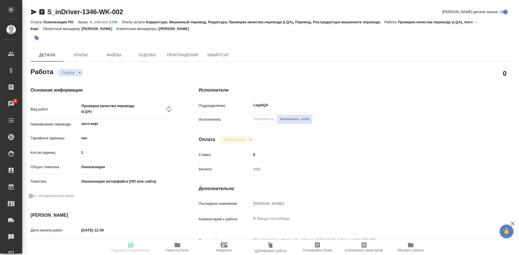
type textarea "x"
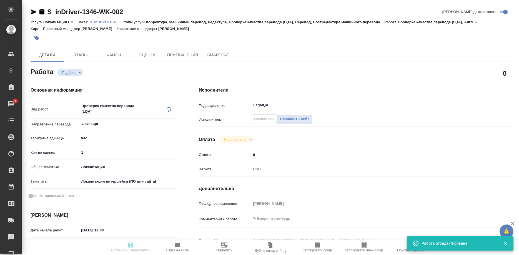
type input "recruiting"
type textarea "Проверка качества перевода (LQA)"
type textarea "x"
type input "англ-кирг"
type input "5a8b1489cc6b4906c91bfd93"
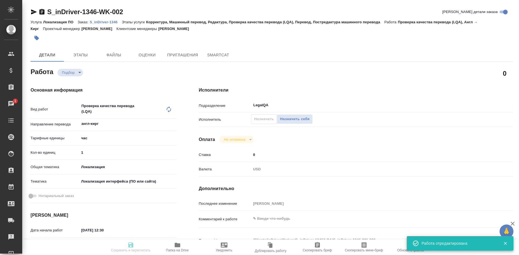
type input "1"
type input "local"
type input "5a8b8b956a9677013d343e0d"
type input "27.08.2025 12:30"
type input "27.08.2025 17:00"
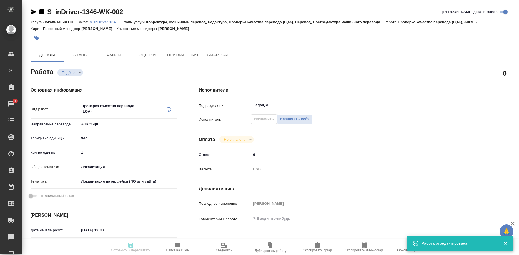
type input "28.08.2025 16:00"
type input "LegalQA"
type input "notPayed"
type input "0"
type input "RUB"
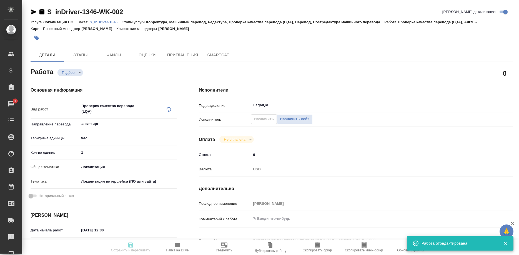
type input "Ширина Сабина"
type textarea "x"
type textarea "/Clients/inDriver/Orders/S_inDriver-1346/LQA/S_inDriver-1346-WK-002"
type textarea "x"
type input "S_inDriver-1346"
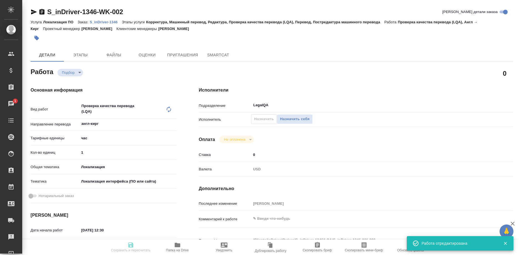
type input "Локализация ПО"
type input "Корректура, Машинный перевод, Редактура, Проверка качества перевода (LQA), Пере…"
type input "Третьякова Ольга"
type input "/Clients/inDriver/Orders/S_inDriver-1346"
type textarea "x"
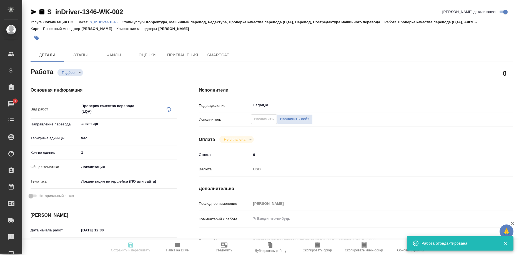
type textarea "Please explain in detail what to do Spanish, Arabic (Egypt, Morocco), Kyrgyz, F…"
type textarea "x"
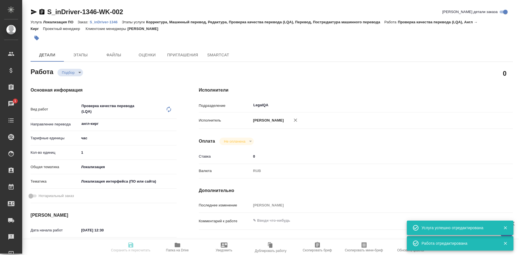
type textarea "x"
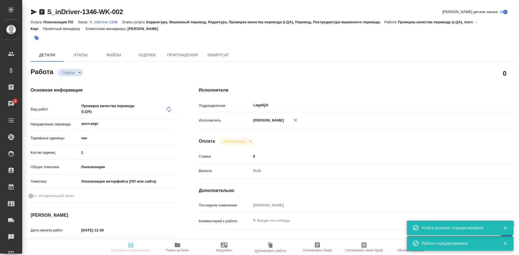
type textarea "x"
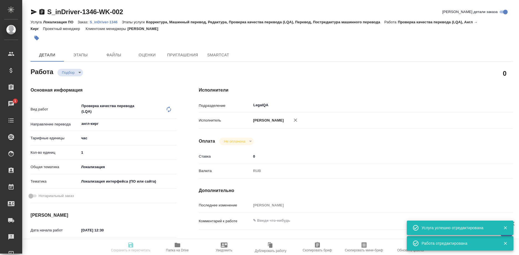
type textarea "x"
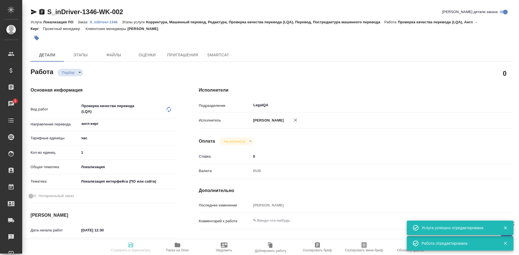
type textarea "x"
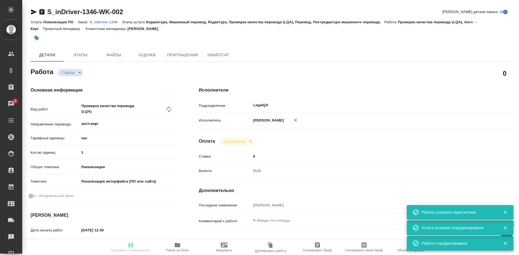
type input "recruiting"
type textarea "Проверка качества перевода (LQA)"
type textarea "x"
type input "англ-кирг"
type input "5a8b1489cc6b4906c91bfd93"
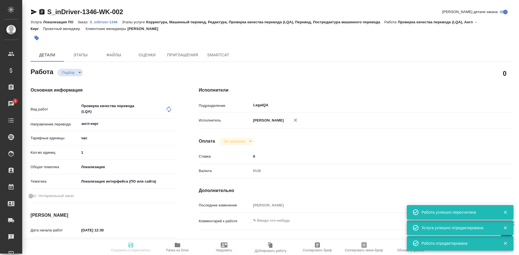
type input "1"
type input "local"
type input "5a8b8b956a9677013d343e0d"
type input "[DATE] 12:30"
type input "[DATE] 17:00"
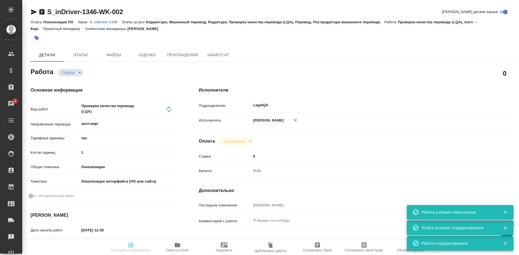
type input "28.08.2025 16:00"
type input "LegalQA"
type input "notPayed"
type input "0"
type input "RUB"
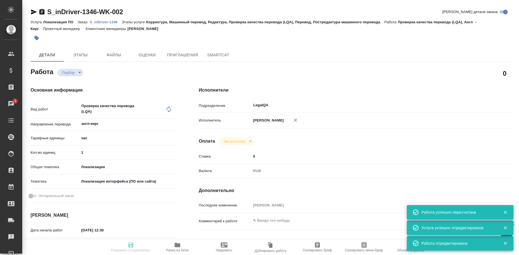
type input "Ширина Сабина"
type textarea "x"
type textarea "/Clients/inDriver/Orders/S_inDriver-1346/LQA/S_inDriver-1346-WK-002"
type textarea "x"
type input "S_inDriver-1346"
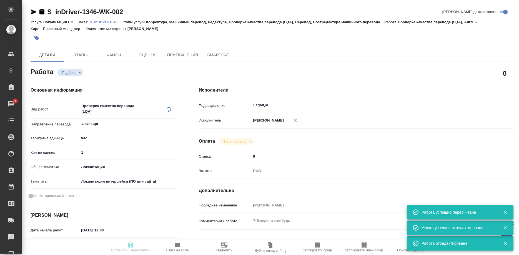
type input "Локализация ПО"
type input "Корректура, Машинный перевод, Редактура, Проверка качества перевода (LQA), Пере…"
type input "Третьякова Ольга"
type input "/Clients/inDriver/Orders/S_inDriver-1346"
type textarea "x"
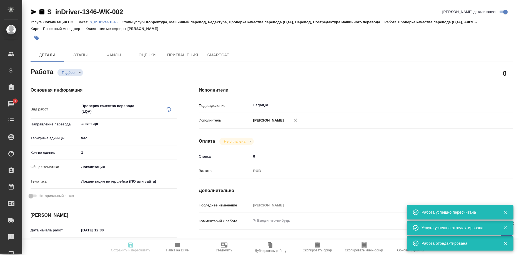
type textarea "Please explain in detail what to do Spanish, Arabic (Egypt, Morocco), Kyrgyz, F…"
type textarea "x"
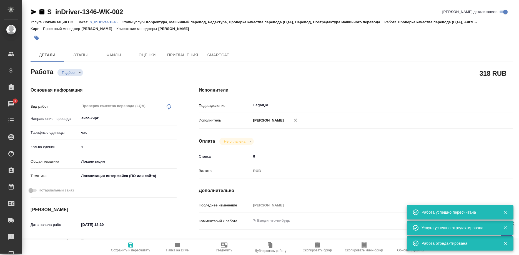
type textarea "x"
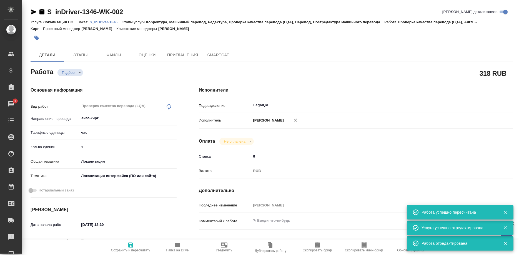
type textarea "x"
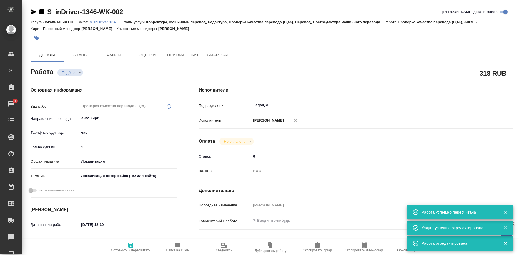
type textarea "x"
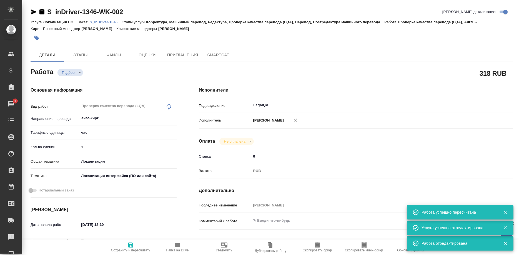
type textarea "x"
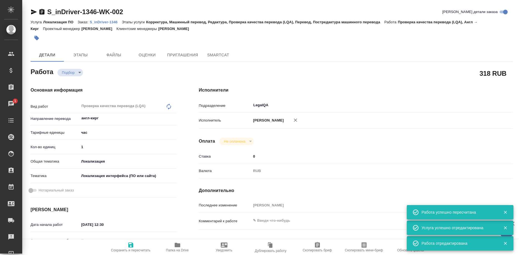
click at [109, 22] on p "S_inDriver-1346" at bounding box center [106, 22] width 32 height 4
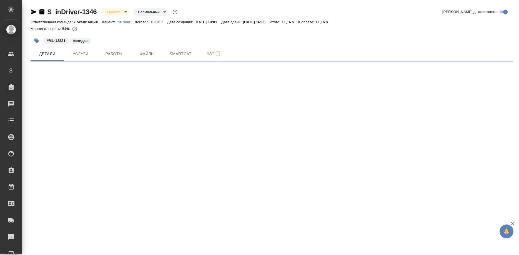
select select "RU"
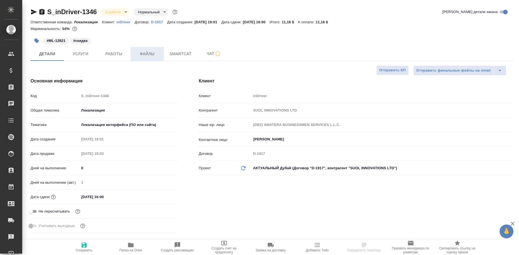
type textarea "x"
click at [110, 54] on span "Работы" at bounding box center [113, 54] width 27 height 7
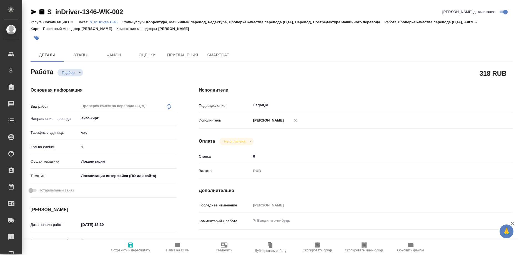
type textarea "x"
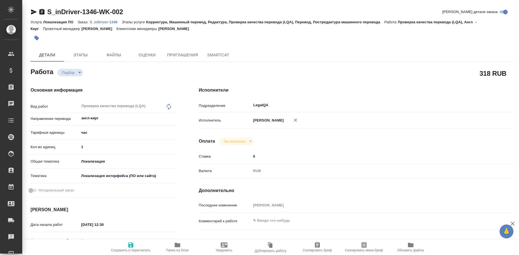
type textarea "x"
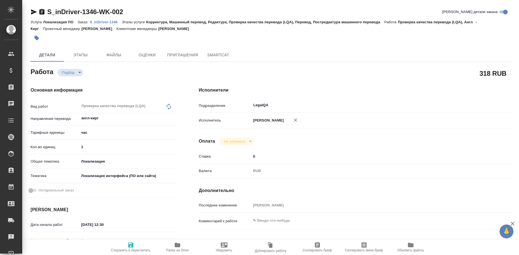
type textarea "x"
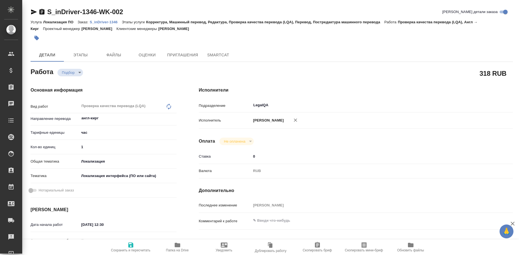
type textarea "x"
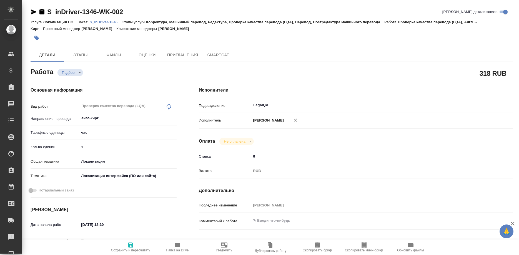
type textarea "x"
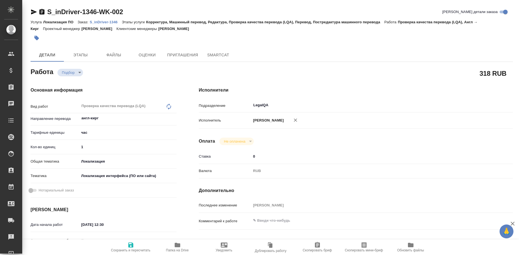
type textarea "x"
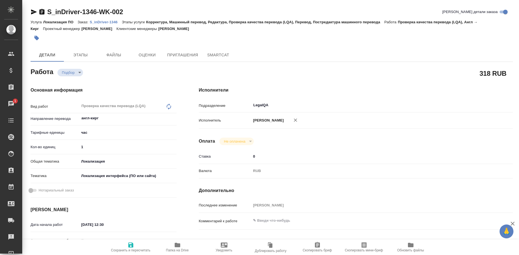
click at [105, 22] on p "S_inDriver-1346" at bounding box center [106, 22] width 32 height 4
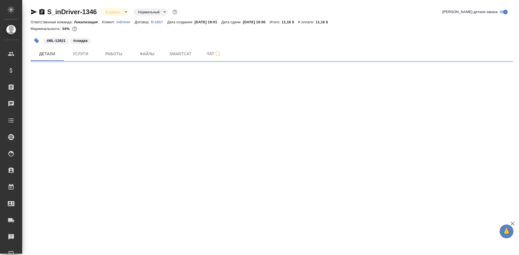
select select "RU"
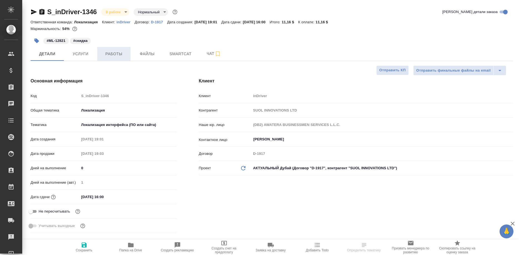
click at [123, 56] on span "Работы" at bounding box center [113, 54] width 27 height 7
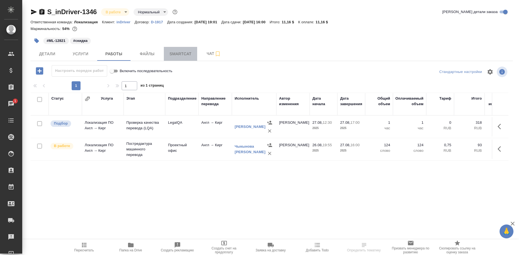
click at [177, 51] on span "Smartcat" at bounding box center [180, 54] width 27 height 7
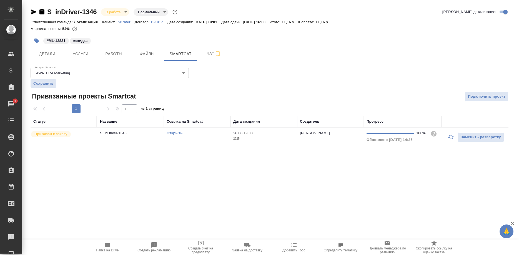
click at [175, 133] on link "Открыть" at bounding box center [175, 133] width 16 height 4
click at [114, 52] on span "Работы" at bounding box center [113, 54] width 27 height 7
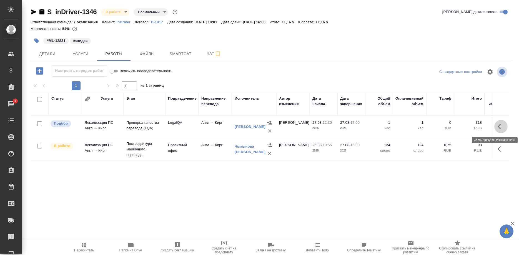
click at [496, 126] on button "button" at bounding box center [500, 126] width 13 height 13
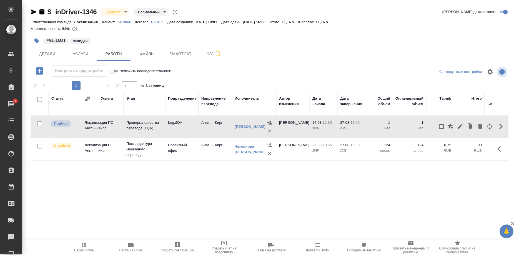
click at [319, 192] on div "Статус Услуга Этап Подразделение Направление перевода Исполнитель Автор изменен…" at bounding box center [270, 155] width 478 height 125
click at [88, 249] on span "Пересчитать" at bounding box center [84, 250] width 20 height 4
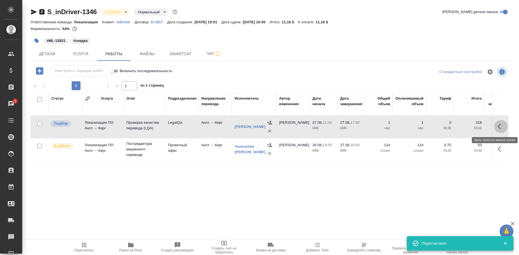
click at [496, 126] on button "button" at bounding box center [500, 126] width 13 height 13
click at [461, 127] on icon "button" at bounding box center [460, 126] width 7 height 7
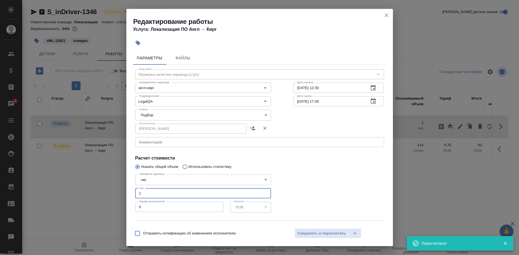
drag, startPoint x: 132, startPoint y: 185, endPoint x: 105, endPoint y: 186, distance: 26.4
click at [135, 188] on input "1" at bounding box center [203, 193] width 136 height 10
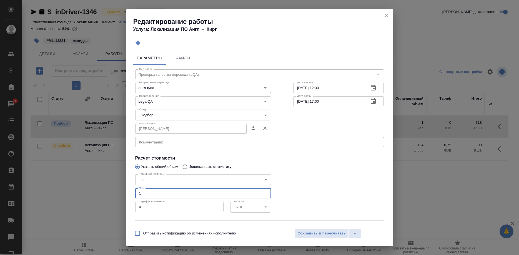
click at [171, 189] on input "1" at bounding box center [203, 193] width 136 height 10
type input "0.33"
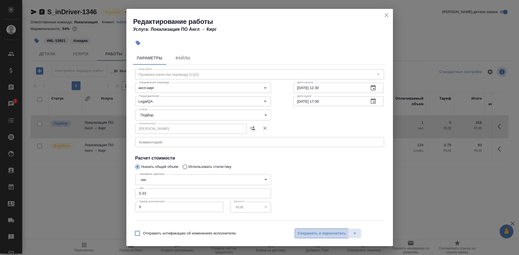
click at [315, 232] on span "Сохранить и пересчитать" at bounding box center [321, 233] width 48 height 6
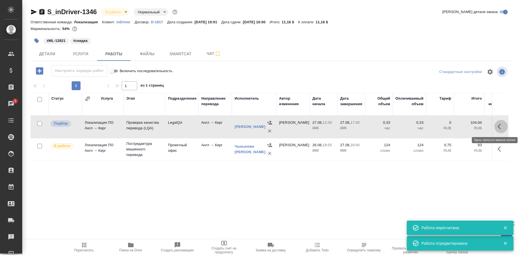
click at [495, 127] on button "button" at bounding box center [500, 126] width 13 height 13
click at [458, 127] on icon "button" at bounding box center [460, 126] width 7 height 7
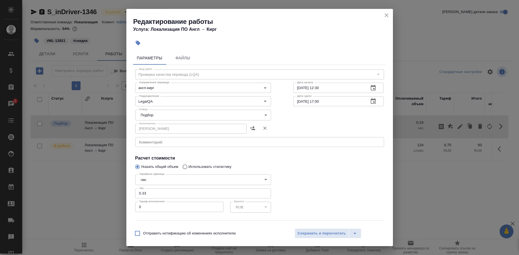
click at [169, 114] on body "🙏 .cls-1 fill:#fff; AWATERA Shirina Sabina Клиенты Спецификации Заказы 1 Чаты T…" at bounding box center [259, 127] width 519 height 255
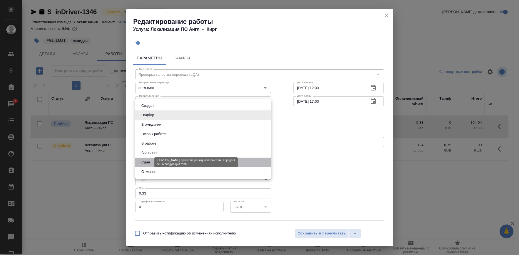
click at [144, 163] on button "Сдан" at bounding box center [146, 162] width 12 height 6
type input "closed"
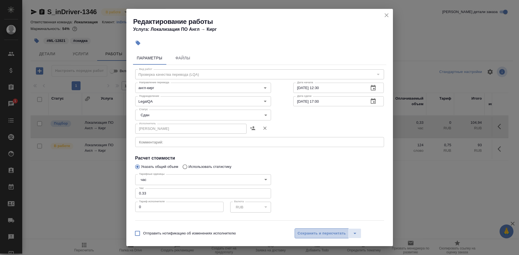
click at [305, 233] on span "Сохранить и пересчитать" at bounding box center [321, 233] width 48 height 6
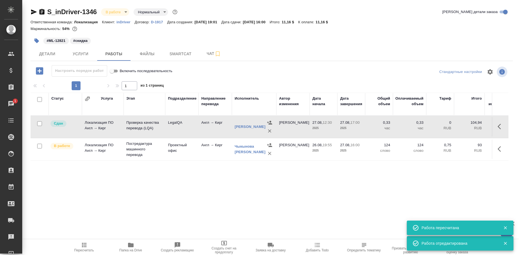
click at [84, 244] on icon "button" at bounding box center [84, 245] width 4 height 4
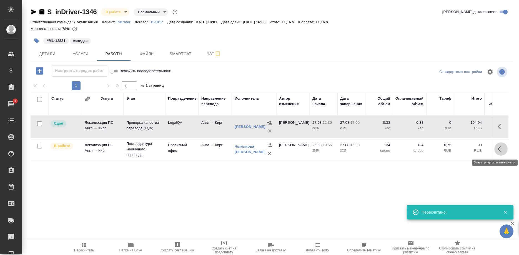
click at [495, 149] on button "button" at bounding box center [500, 148] width 13 height 13
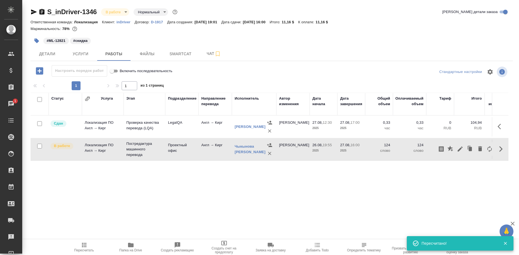
click at [446, 148] on div at bounding box center [465, 148] width 58 height 13
click at [446, 148] on button "button" at bounding box center [450, 148] width 9 height 13
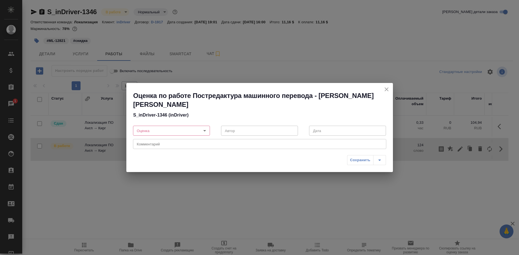
click at [193, 130] on body "🙏 .cls-1 fill:#fff; AWATERA Shirina Sabina Клиенты Спецификации Заказы 1 Чаты T…" at bounding box center [259, 127] width 519 height 255
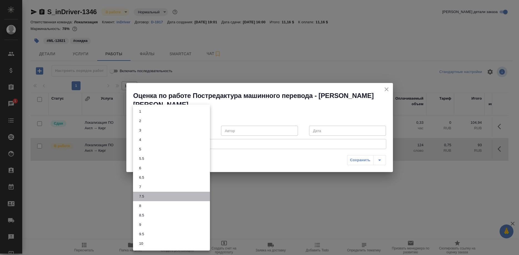
click at [142, 196] on button "7.5" at bounding box center [141, 196] width 8 height 6
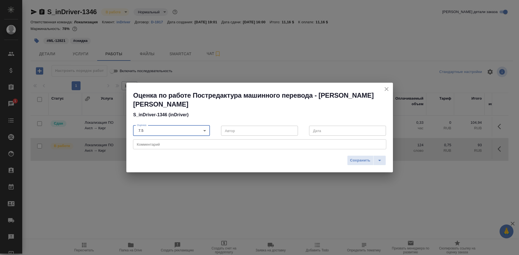
click at [198, 128] on body "🙏 .cls-1 fill:#fff; AWATERA Shirina Sabina Клиенты Спецификации Заказы 1 Чаты T…" at bounding box center [259, 127] width 519 height 255
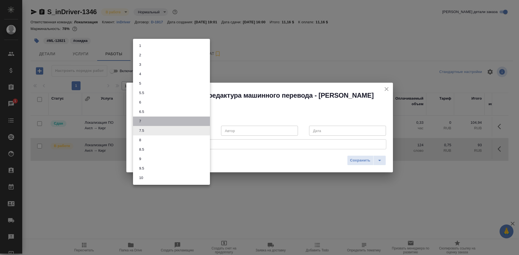
click at [138, 123] on button "7" at bounding box center [139, 121] width 5 height 6
type input "7"
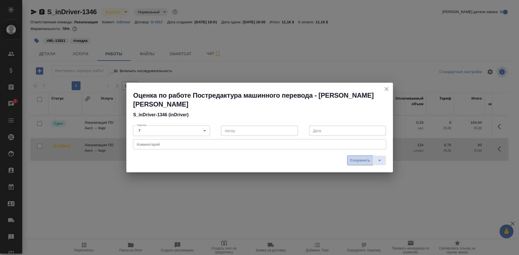
click at [349, 158] on button "Сохранить" at bounding box center [360, 160] width 26 height 10
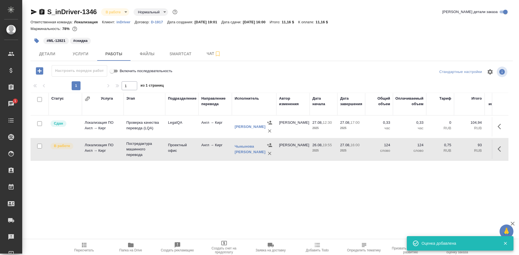
click at [81, 248] on icon "button" at bounding box center [84, 245] width 7 height 7
click at [496, 148] on button "button" at bounding box center [500, 148] width 13 height 13
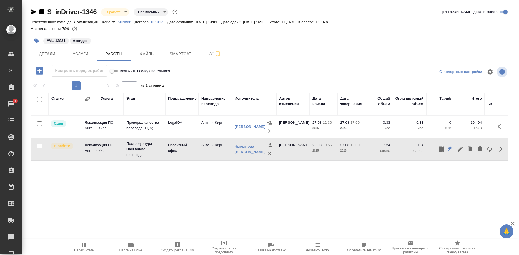
click at [429, 190] on div "Статус Услуга Этап Подразделение Направление перевода Исполнитель Автор изменен…" at bounding box center [270, 155] width 478 height 125
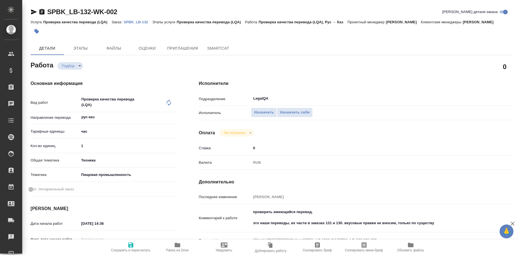
type textarea "x"
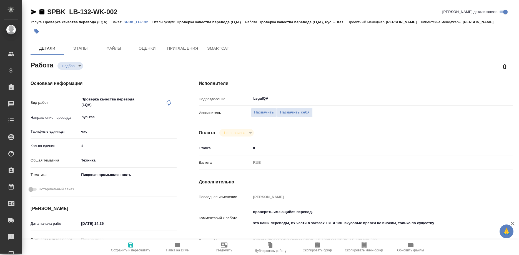
type textarea "x"
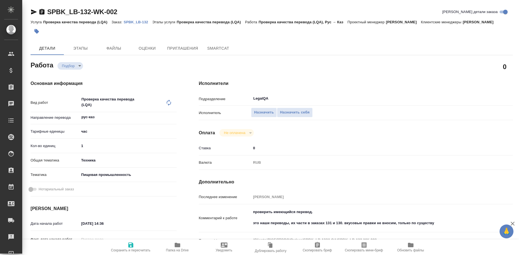
type textarea "x"
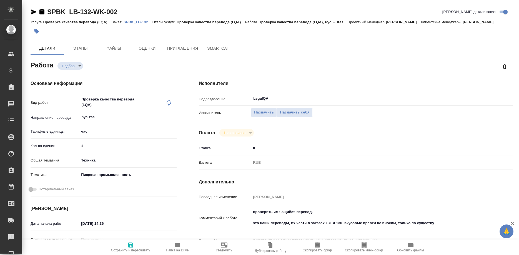
type textarea "x"
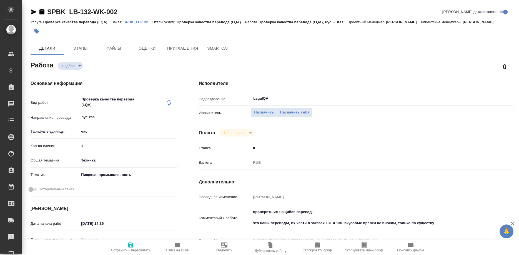
type textarea "x"
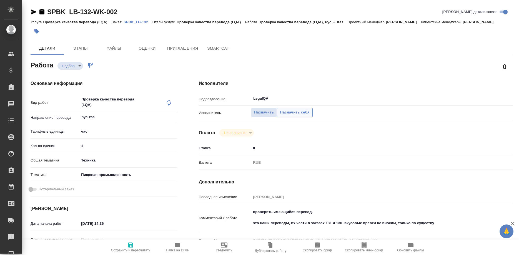
type textarea "x"
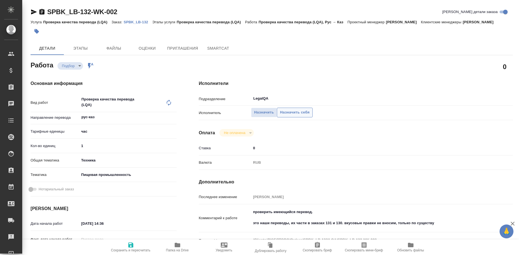
type textarea "x"
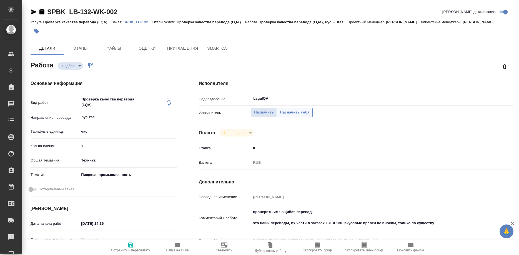
type textarea "x"
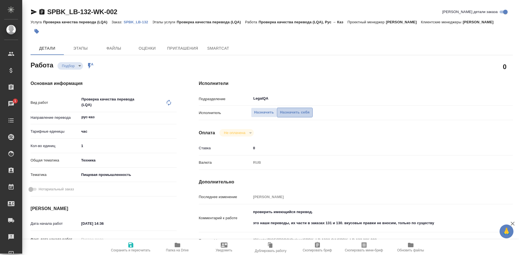
click at [292, 109] on span "Назначить себя" at bounding box center [294, 112] width 29 height 6
click at [287, 109] on span "Назначить себя" at bounding box center [294, 112] width 29 height 6
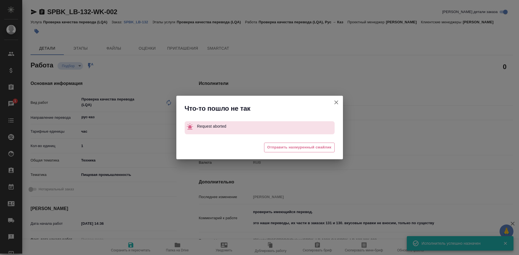
type textarea "x"
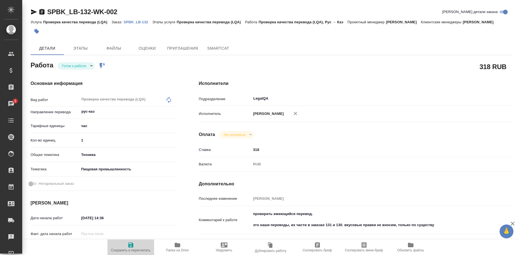
click at [129, 246] on icon "button" at bounding box center [130, 245] width 5 height 5
type textarea "x"
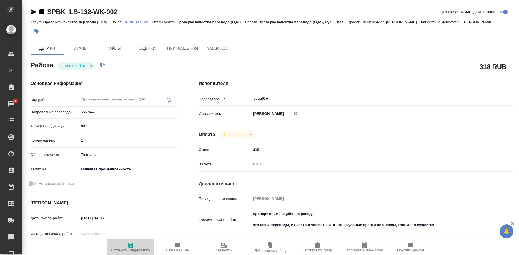
type textarea "x"
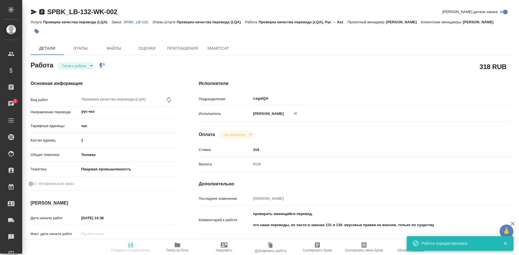
type input "readyForWork"
type textarea "Проверка качества перевода (LQA)"
type textarea "x"
type input "рус-каз"
type input "5a8b1489cc6b4906c91bfd93"
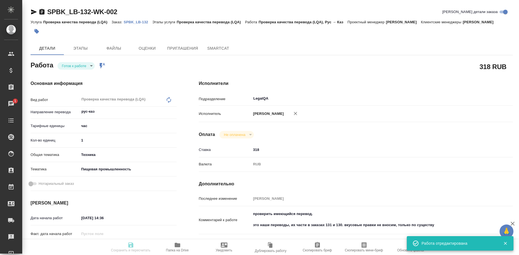
type input "1"
type input "tech"
type input "5a8b8b956a9677013d343d8f"
type input "27.08.2025 14:36"
type input "28.08.2025 11:00"
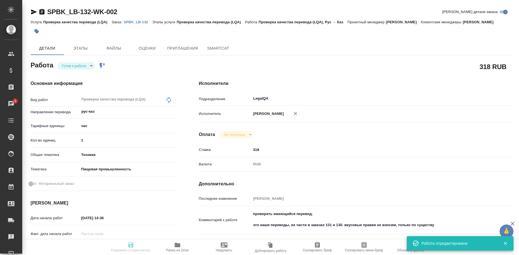
type input "28.08.2025 11:00"
type input "LegalQA"
type input "notPayed"
type input "318"
type input "RUB"
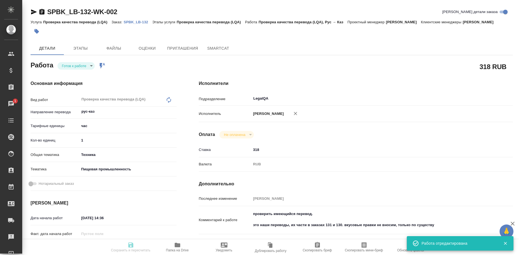
type input "[PERSON_NAME]"
type textarea "проверить имеющийся перевод. это наши переводы, их части в заказах 131 и 130. в…"
type textarea "x"
type textarea "/Clients/ЛЮБЯТОВО/Orders/SPBK_LB-132/LQA/SPBK_LB-132-WK-002"
type textarea "x"
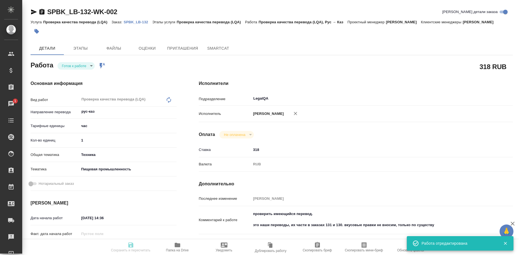
type input "SPBK_LB-132"
type input "Проверка качества перевода (LQA)"
type input "Иванова Арина"
type input "/Clients/ЛЮБЯТОВО/Orders/SPBK_LB-132"
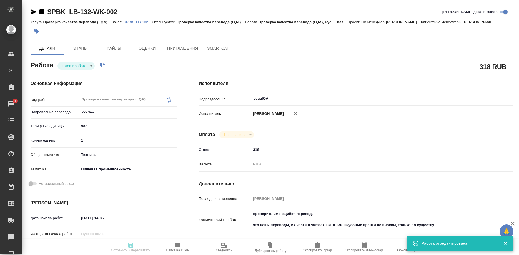
type textarea "x"
type textarea "это наши переводы, их части в заказах 131 и 130. вкусовые правки не вносим, тол…"
type textarea "x"
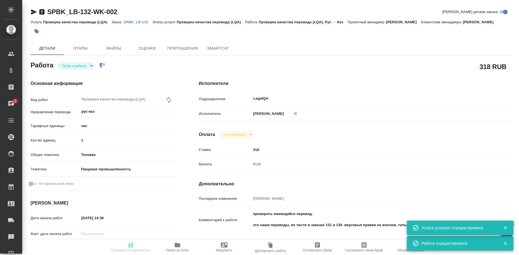
type textarea "x"
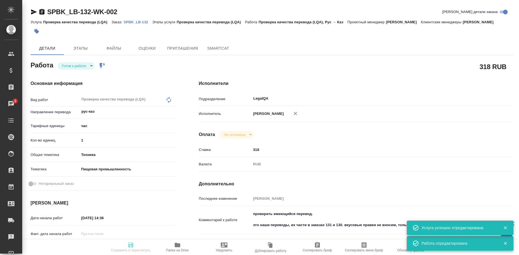
type textarea "x"
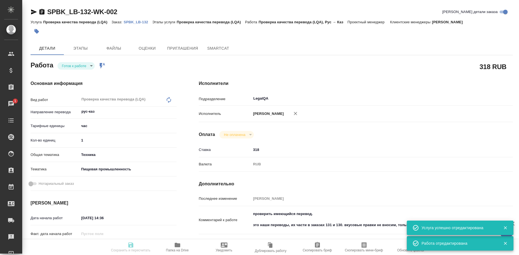
type textarea "x"
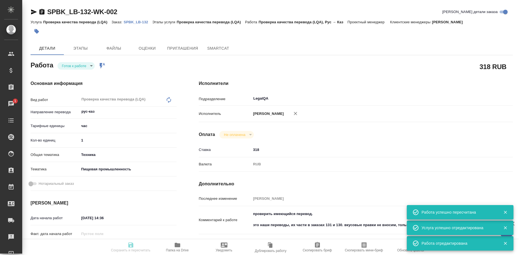
type input "readyForWork"
type textarea "Проверка качества перевода (LQA)"
type textarea "x"
type input "рус-каз"
type input "5a8b1489cc6b4906c91bfd93"
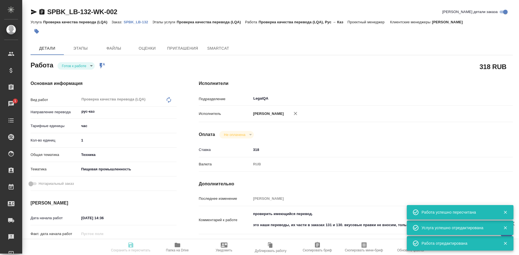
type input "1"
type input "tech"
type input "5a8b8b956a9677013d343d8f"
type input "27.08.2025 14:36"
type input "28.08.2025 11:00"
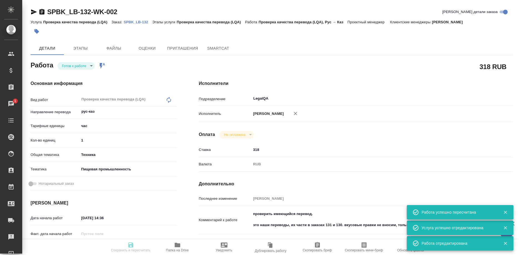
type input "28.08.2025 11:00"
type input "LegalQA"
type input "notPayed"
type input "318"
type input "RUB"
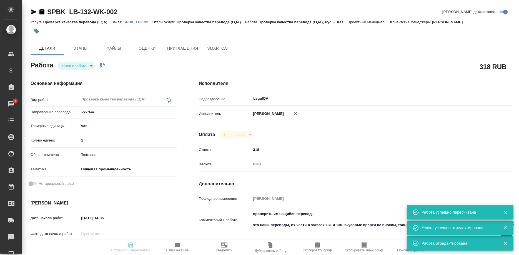
type input "Ширина Сабина"
type textarea "проверить имеющийся перевод. это наши переводы, их части в заказах 131 и 130. в…"
type textarea "x"
type textarea "/Clients/ЛЮБЯТОВО/Orders/SPBK_LB-132/LQA/SPBK_LB-132-WK-002"
type textarea "x"
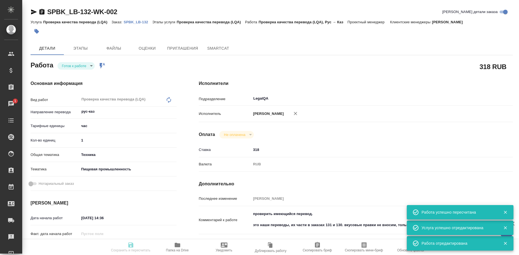
type input "SPBK_LB-132"
type input "Проверка качества перевода (LQA)"
type input "Иванова Арина"
type input "/Clients/ЛЮБЯТОВО/Orders/SPBK_LB-132"
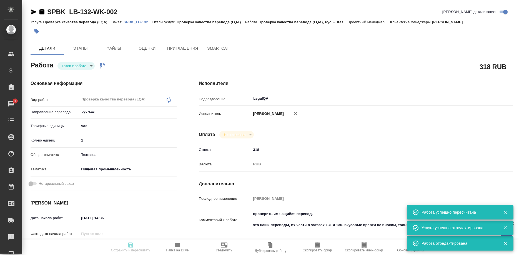
type textarea "x"
type textarea "это наши переводы, их части в заказах 131 и 130. вкусовые правки не вносим, тол…"
type textarea "x"
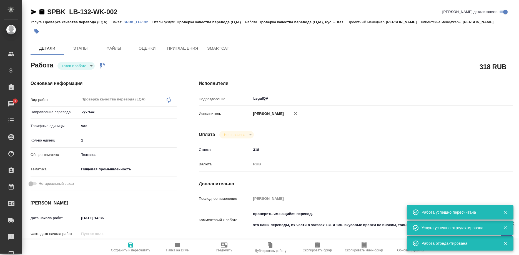
type textarea "x"
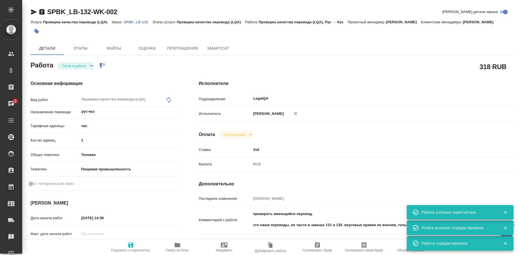
type textarea "x"
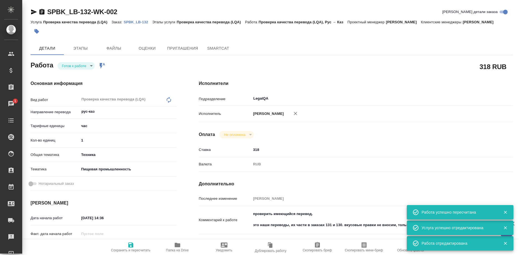
type textarea "x"
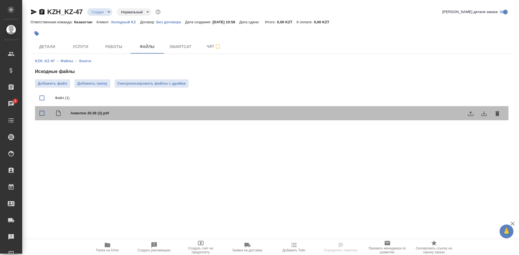
click at [87, 112] on span "Аквилон 26.08 (2).pdf" at bounding box center [282, 113] width 424 height 6
checkbox input "true"
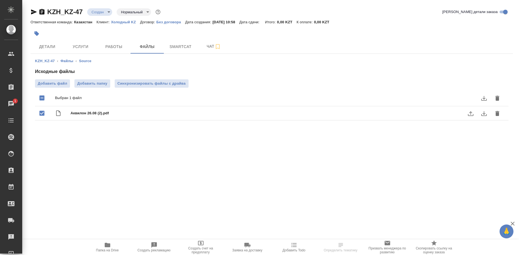
click at [483, 114] on icon "download" at bounding box center [483, 113] width 7 height 7
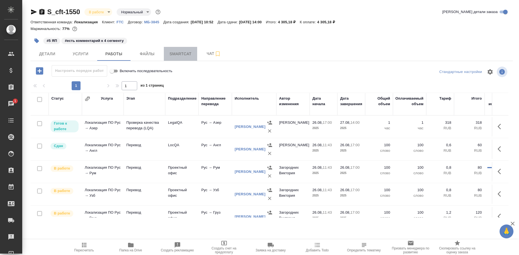
click at [172, 53] on span "Smartcat" at bounding box center [180, 54] width 27 height 7
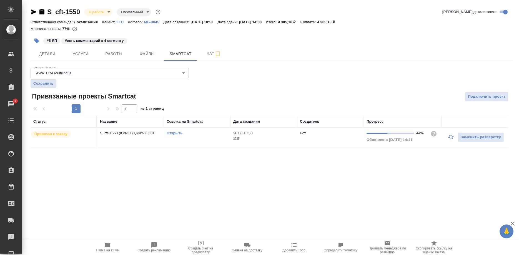
click at [174, 133] on link "Открыть" at bounding box center [175, 133] width 16 height 4
click at [175, 133] on link "Открыть" at bounding box center [175, 133] width 16 height 4
click at [173, 133] on link "Открыть" at bounding box center [175, 133] width 16 height 4
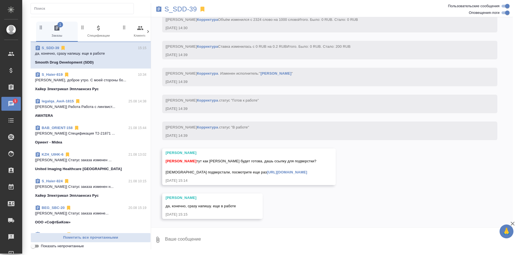
scroll to position [6020, 0]
click at [177, 10] on p "S_SDD-39" at bounding box center [180, 9] width 32 height 6
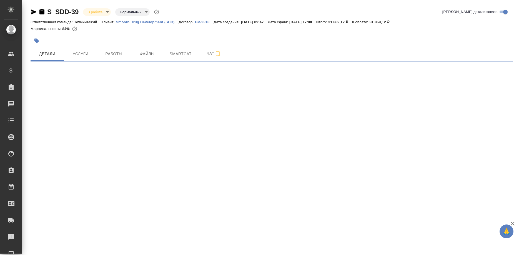
select select "RU"
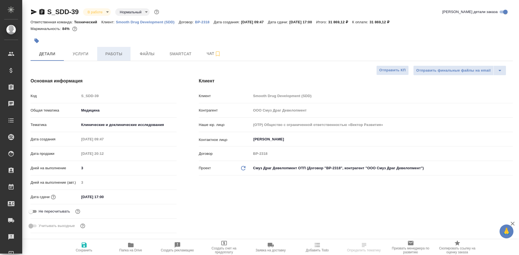
type textarea "x"
click at [110, 55] on span "Работы" at bounding box center [113, 54] width 27 height 7
type textarea "x"
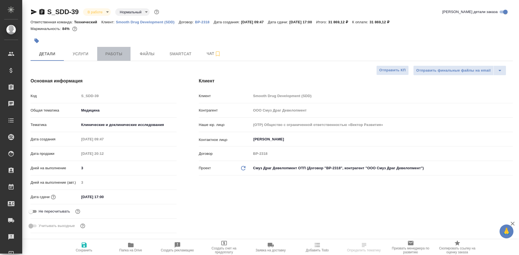
type textarea "x"
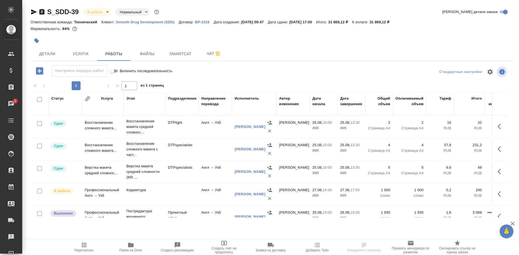
scroll to position [28, 0]
